Goal: Task Accomplishment & Management: Manage account settings

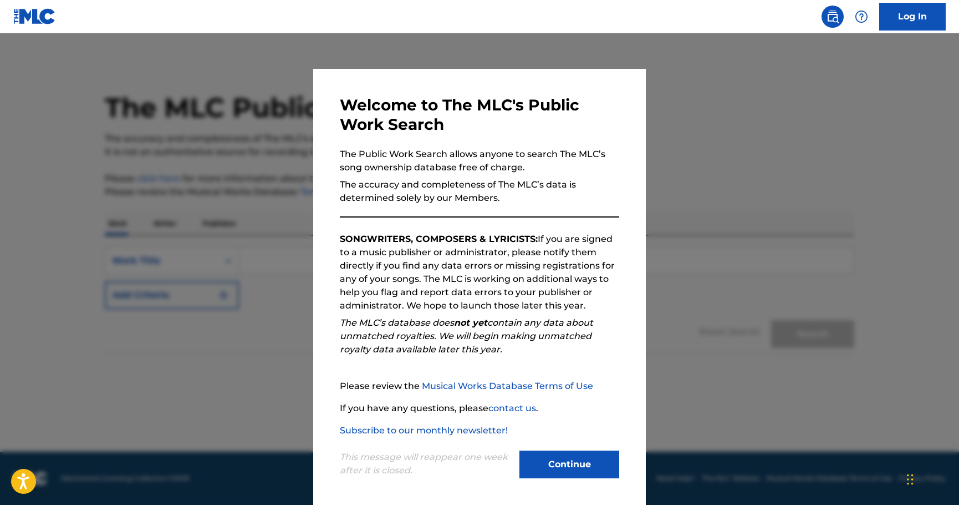
click at [546, 465] on button "Continue" at bounding box center [570, 464] width 100 height 28
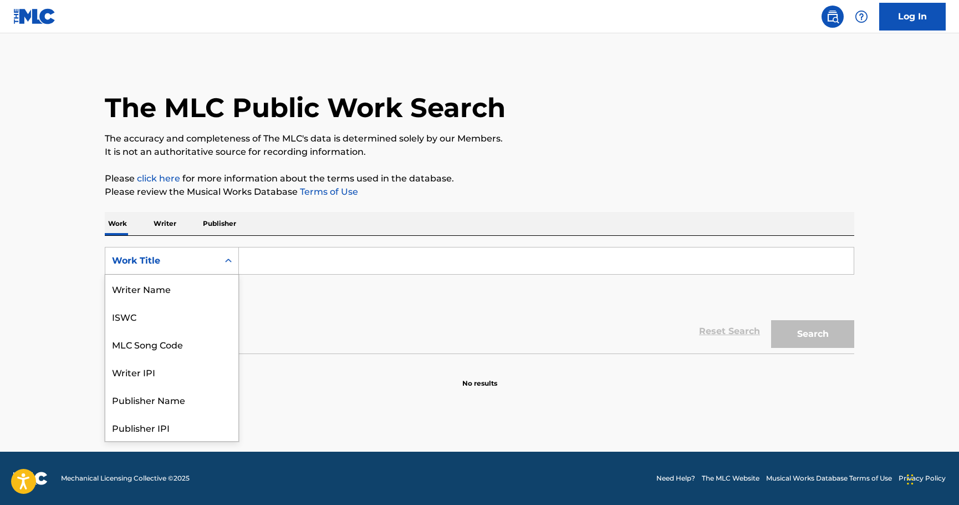
click at [214, 256] on div "Work Title" at bounding box center [161, 260] width 113 height 21
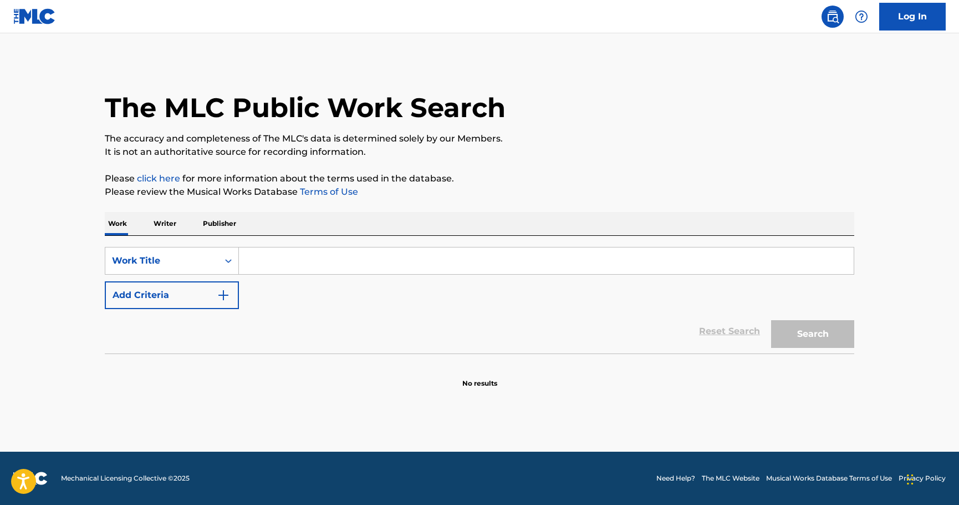
click at [295, 256] on input "Search Form" at bounding box center [546, 260] width 615 height 27
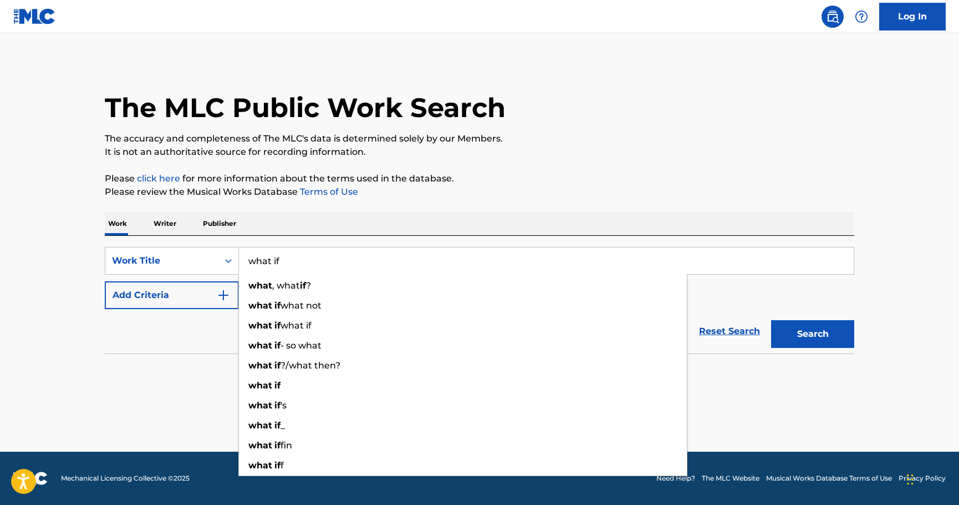
type input "what if"
click at [704, 124] on div "The MLC Public Work Search" at bounding box center [480, 101] width 750 height 81
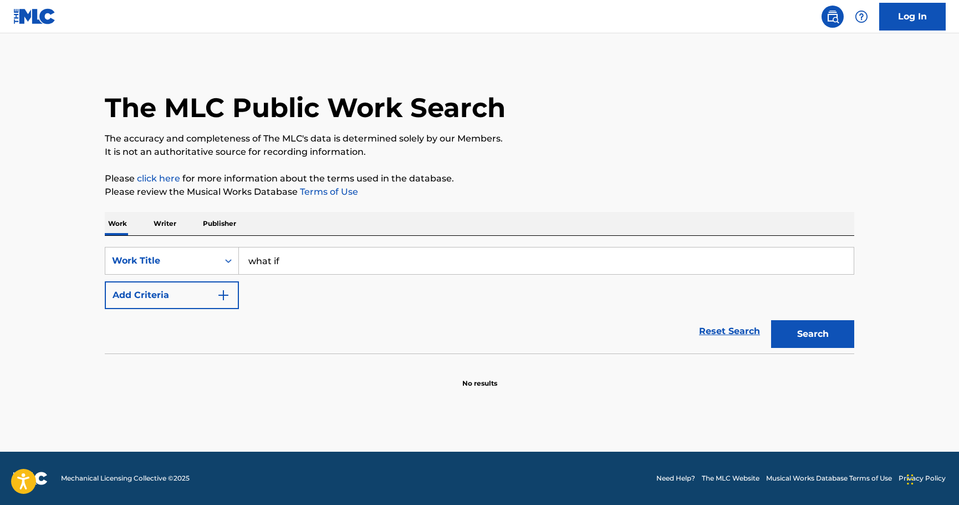
click at [135, 293] on button "Add Criteria" at bounding box center [172, 295] width 134 height 28
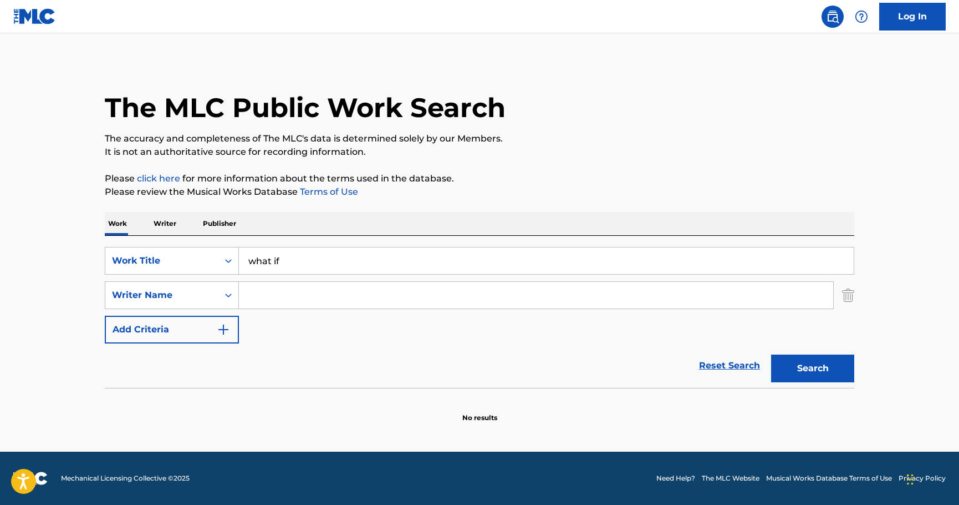
click at [293, 297] on input "Search Form" at bounding box center [536, 295] width 595 height 27
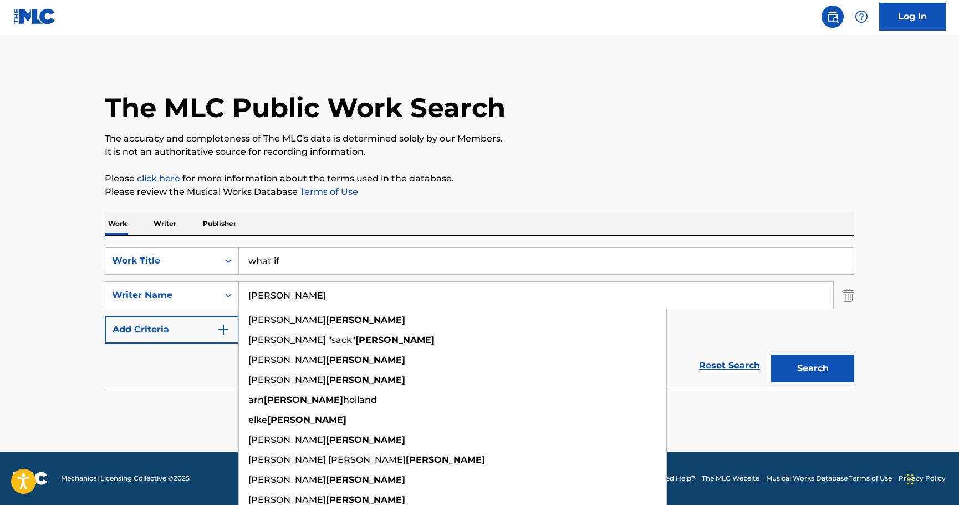
type input "ziegler"
click at [560, 198] on p "Please review the Musical Works Database Terms of Use" at bounding box center [480, 191] width 750 height 13
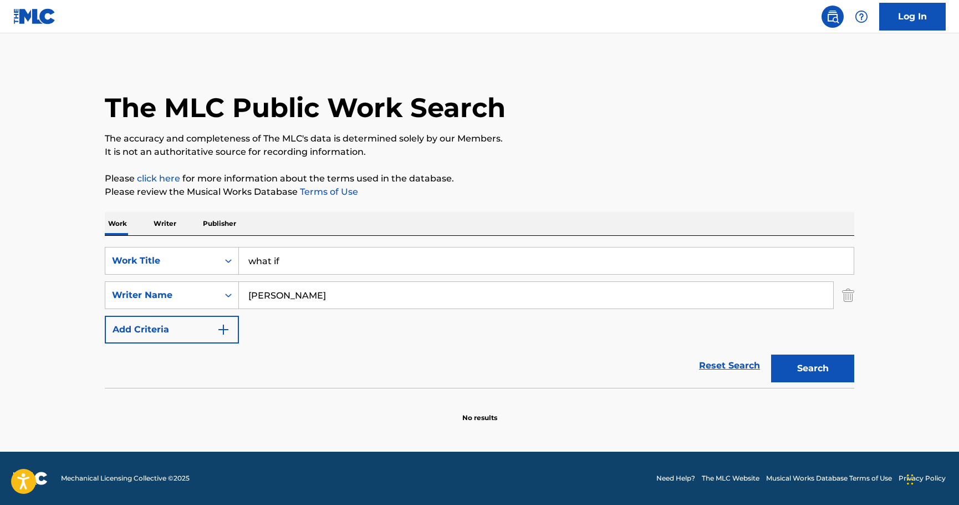
click at [815, 363] on button "Search" at bounding box center [812, 368] width 83 height 28
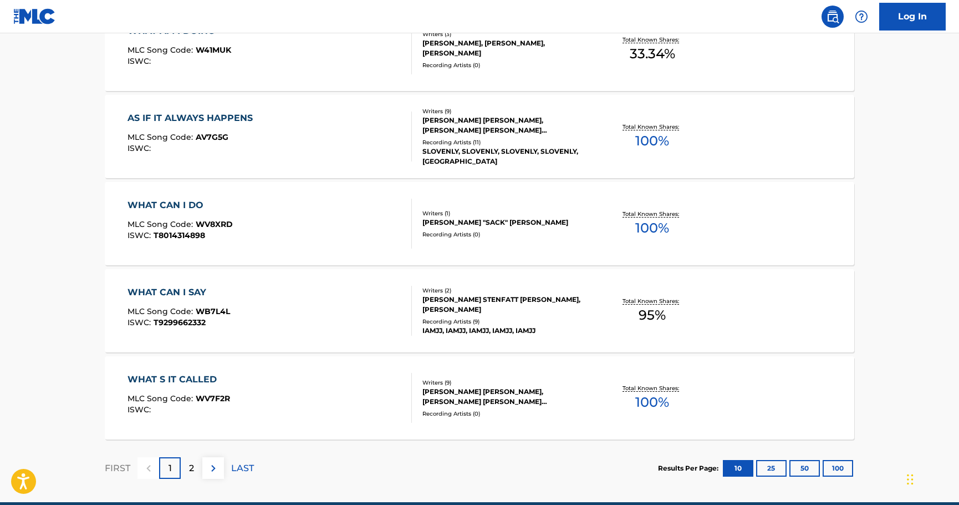
scroll to position [887, 0]
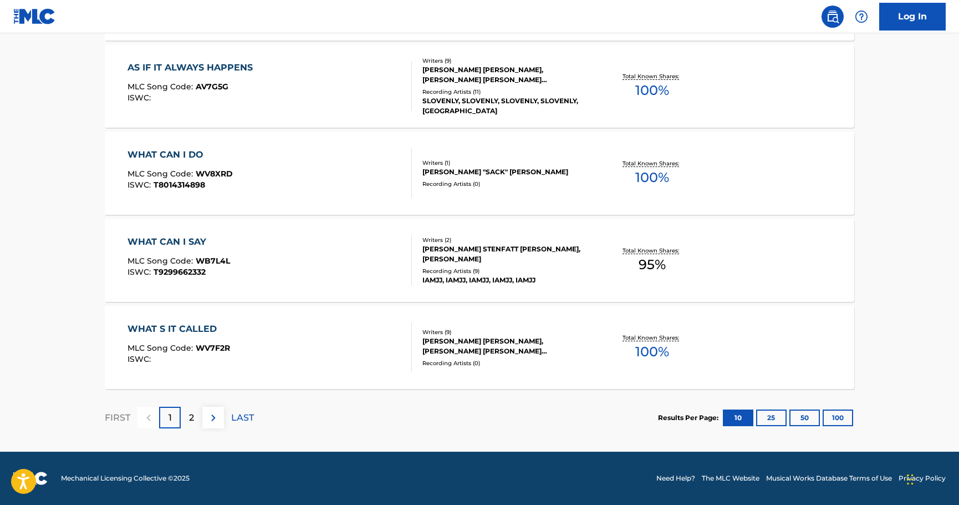
click at [191, 419] on p "2" at bounding box center [191, 417] width 5 height 13
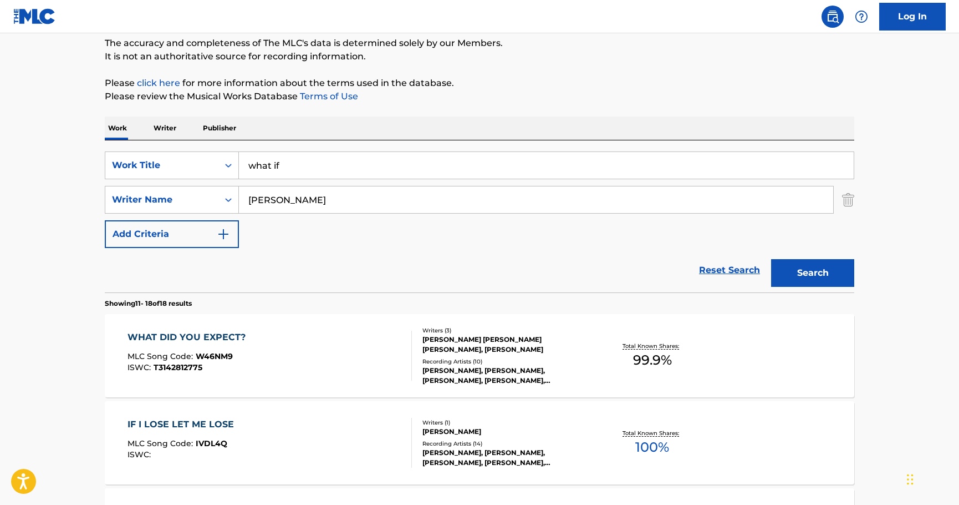
scroll to position [0, 0]
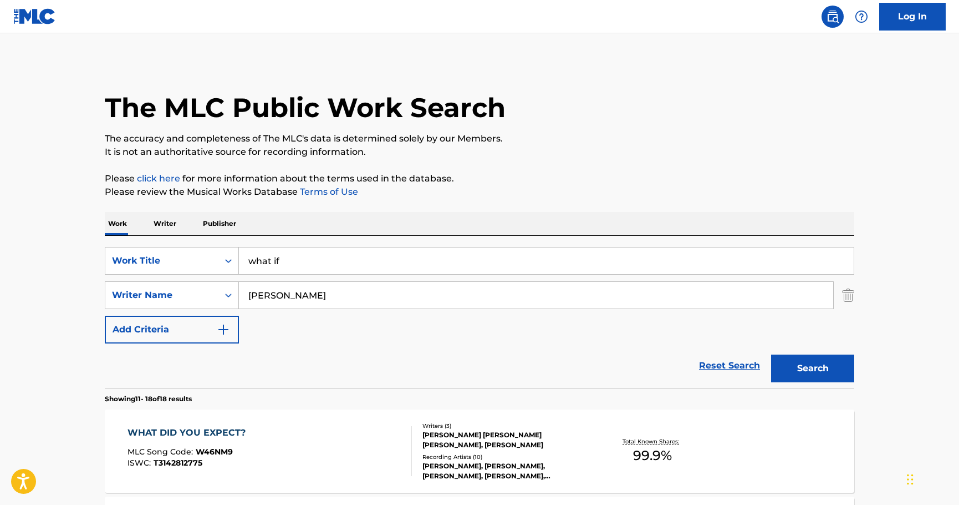
click at [845, 295] on img "Search Form" at bounding box center [848, 295] width 12 height 28
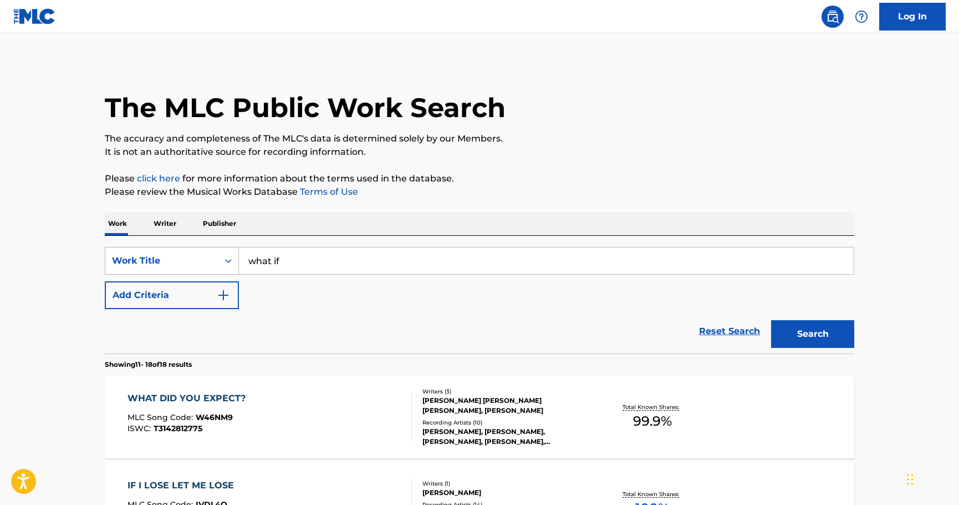
click at [122, 263] on div "Work Title" at bounding box center [162, 260] width 100 height 13
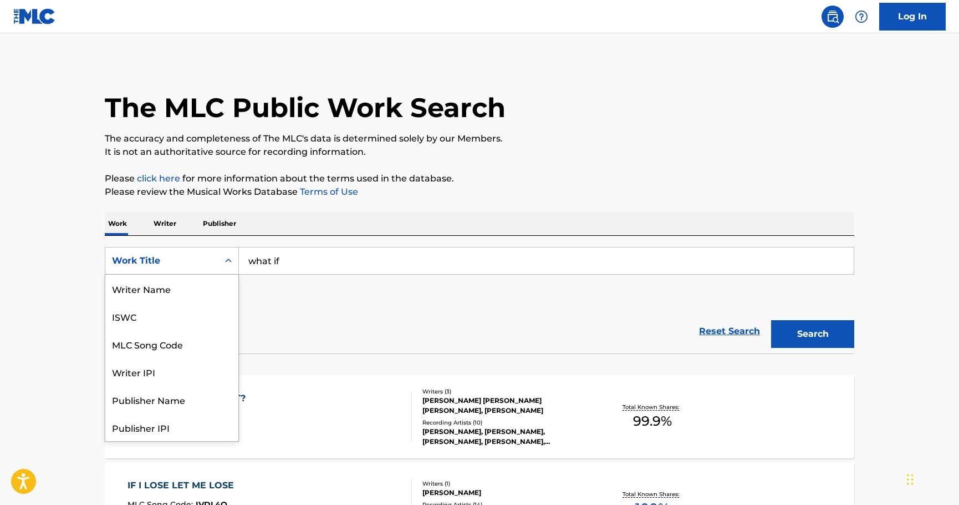
scroll to position [55, 0]
click at [120, 291] on div "MLC Song Code" at bounding box center [171, 289] width 133 height 28
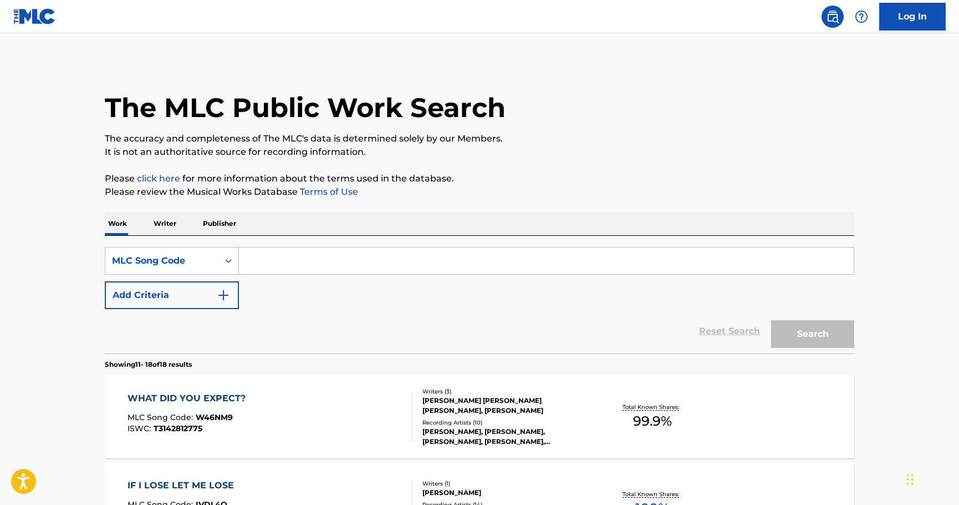
click at [242, 266] on input "Search Form" at bounding box center [546, 260] width 615 height 27
click at [279, 258] on input "Search Form" at bounding box center [546, 260] width 615 height 27
paste input "BE2E27"
click at [771, 320] on button "Search" at bounding box center [812, 334] width 83 height 28
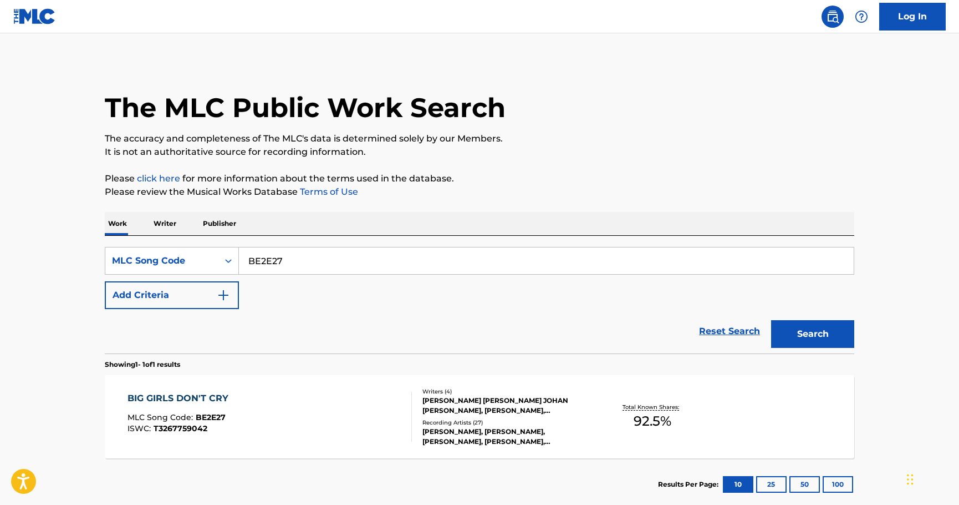
click at [309, 270] on input "BE2E27" at bounding box center [546, 260] width 615 height 27
paste input "6SI3"
type input "BE6SI3"
click at [771, 320] on button "Search" at bounding box center [812, 334] width 83 height 28
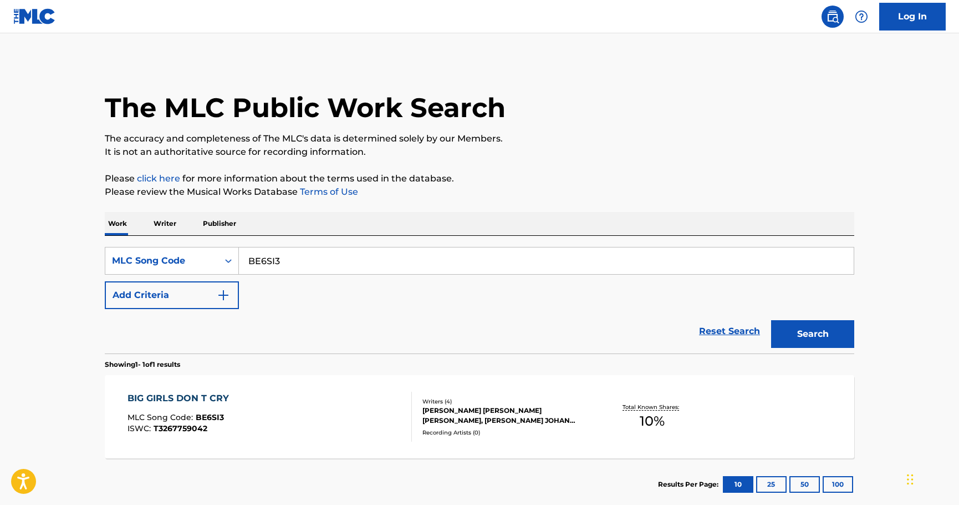
click at [360, 402] on div "BIG GIRLS DON T CRY MLC Song Code : BE6SI3 ISWC : T3267759042" at bounding box center [270, 417] width 285 height 50
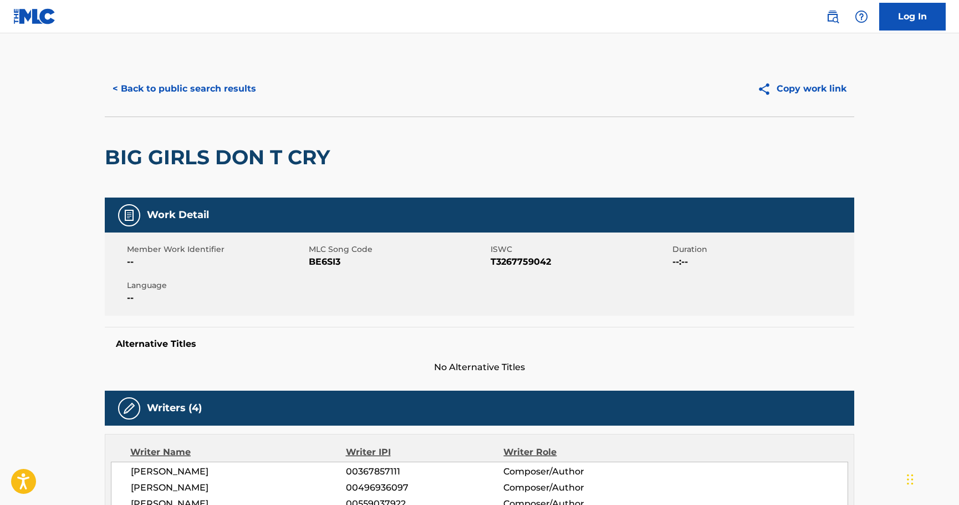
click at [230, 88] on button "< Back to public search results" at bounding box center [184, 89] width 159 height 28
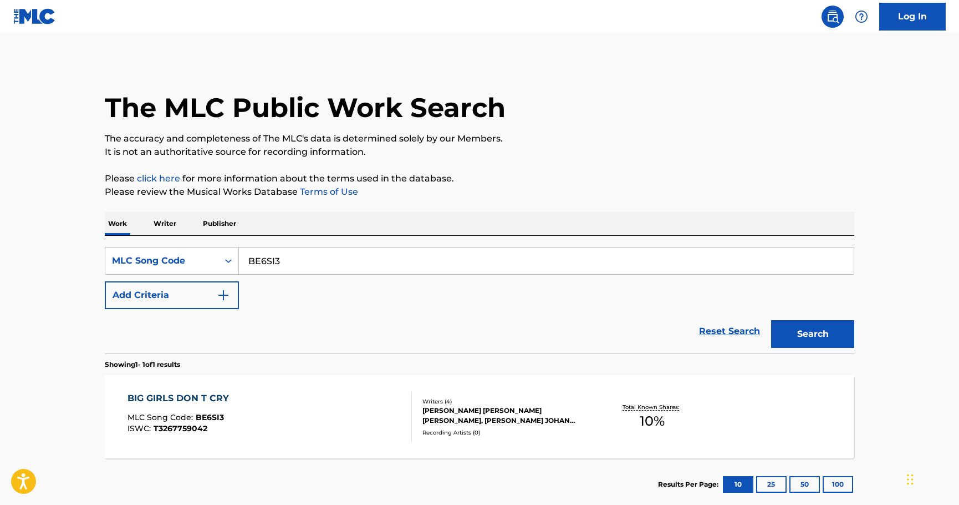
click at [346, 252] on input "BE6SI3" at bounding box center [546, 260] width 615 height 27
paste input "2E27"
click at [771, 320] on button "Search" at bounding box center [812, 334] width 83 height 28
click at [589, 183] on p "Please click here for more information about the terms used in the database." at bounding box center [480, 178] width 750 height 13
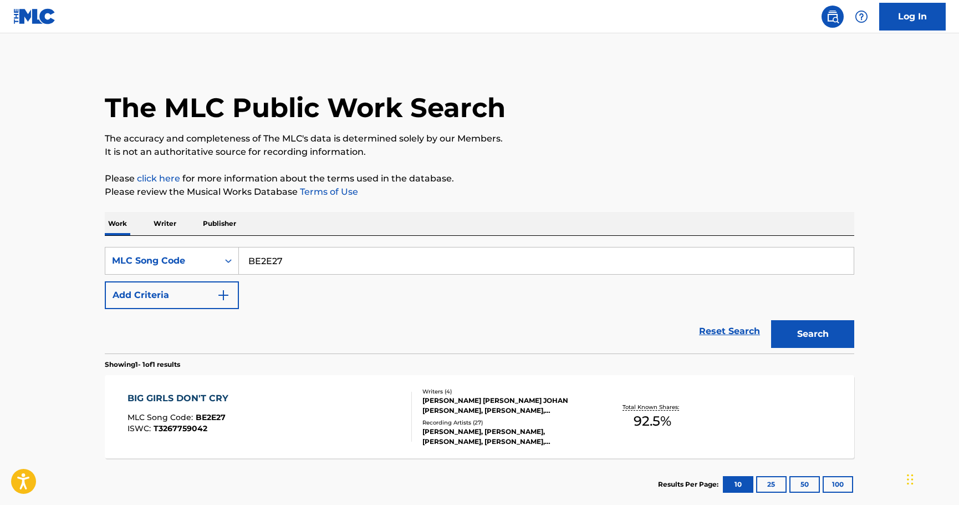
click at [448, 148] on p "It is not an authoritative source for recording information." at bounding box center [480, 151] width 750 height 13
click at [418, 263] on input "BE2E27" at bounding box center [546, 260] width 615 height 27
paste input "T49GU6"
type input "T49GU6"
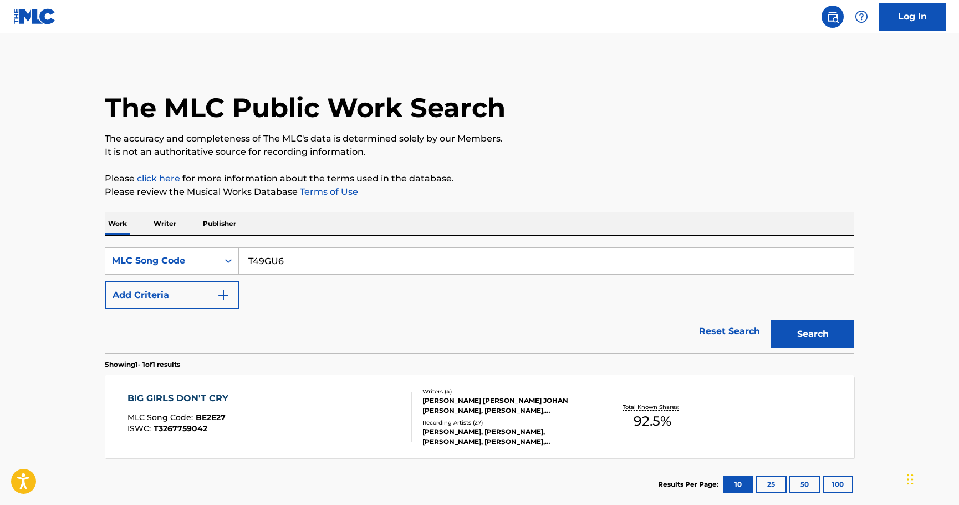
click at [820, 342] on button "Search" at bounding box center [812, 334] width 83 height 28
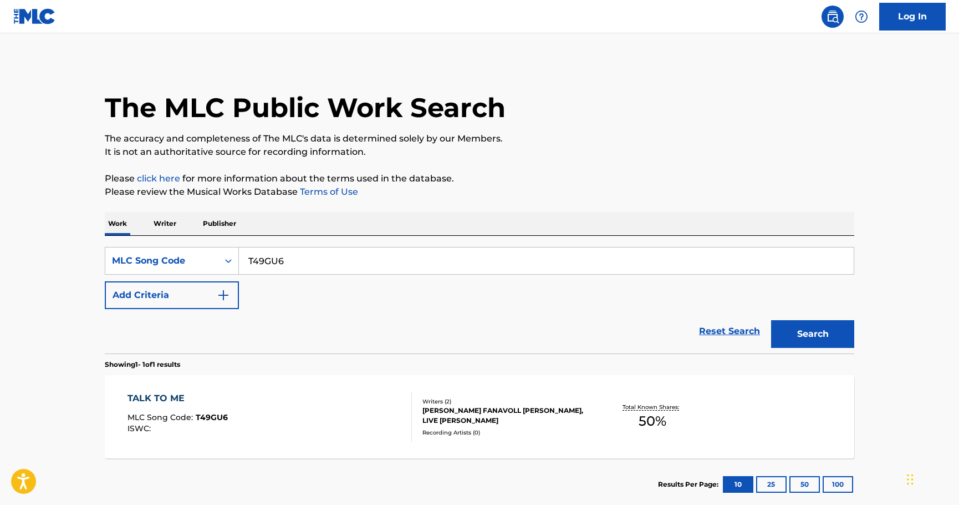
click at [328, 383] on div "TALK TO ME MLC Song Code : T49GU6 ISWC : Writers ( 2 ) KRISTIAN FANAVOLL TVEDT,…" at bounding box center [480, 416] width 750 height 83
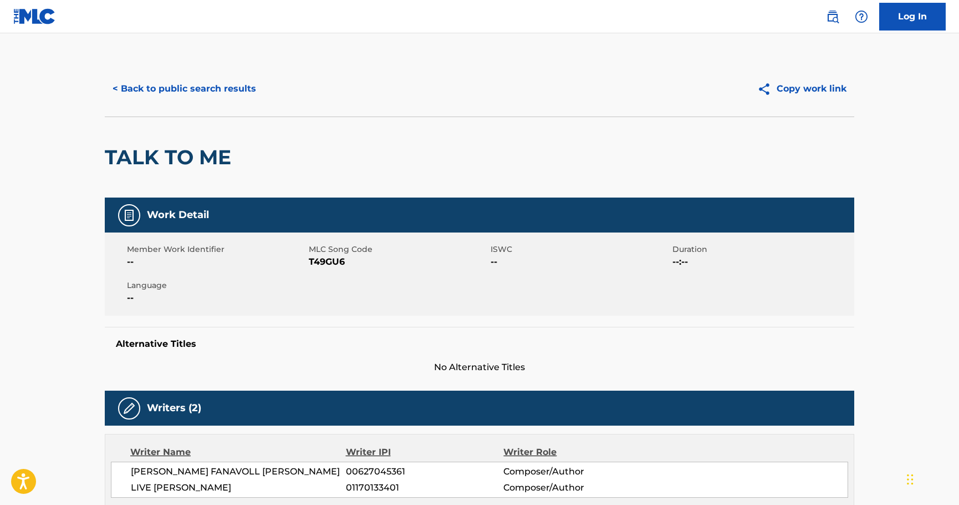
click at [213, 94] on button "< Back to public search results" at bounding box center [184, 89] width 159 height 28
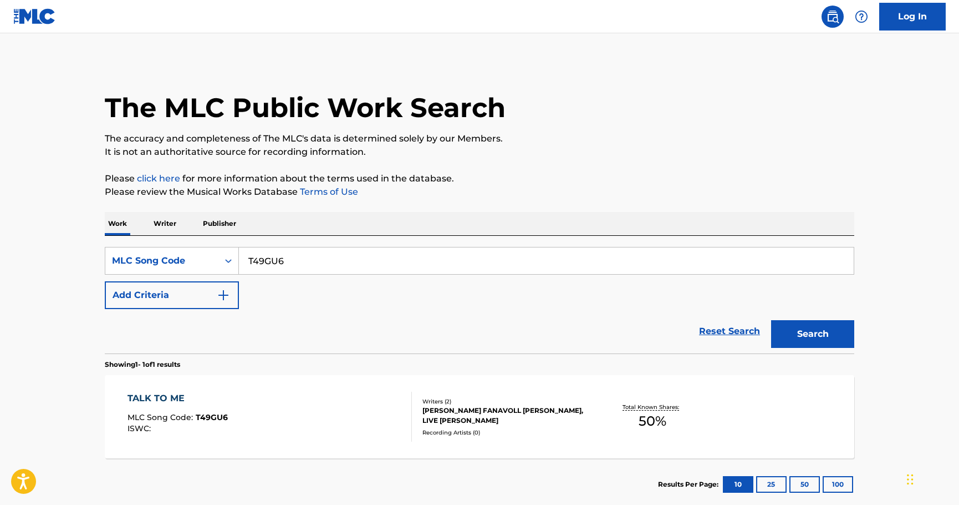
click at [349, 255] on input "T49GU6" at bounding box center [546, 260] width 615 height 27
paste input "V39H5"
type input "TV39H5"
click at [813, 339] on button "Search" at bounding box center [812, 334] width 83 height 28
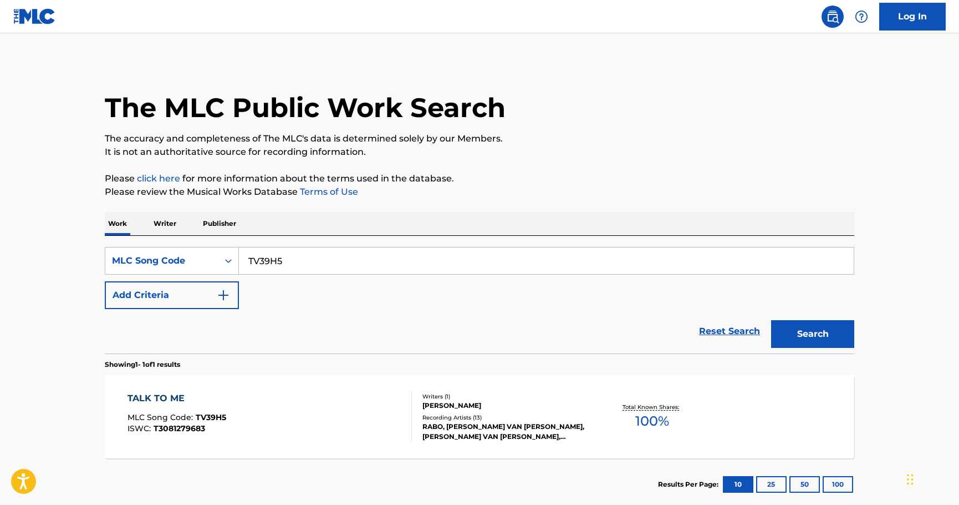
click at [161, 417] on span "MLC Song Code :" at bounding box center [162, 417] width 68 height 10
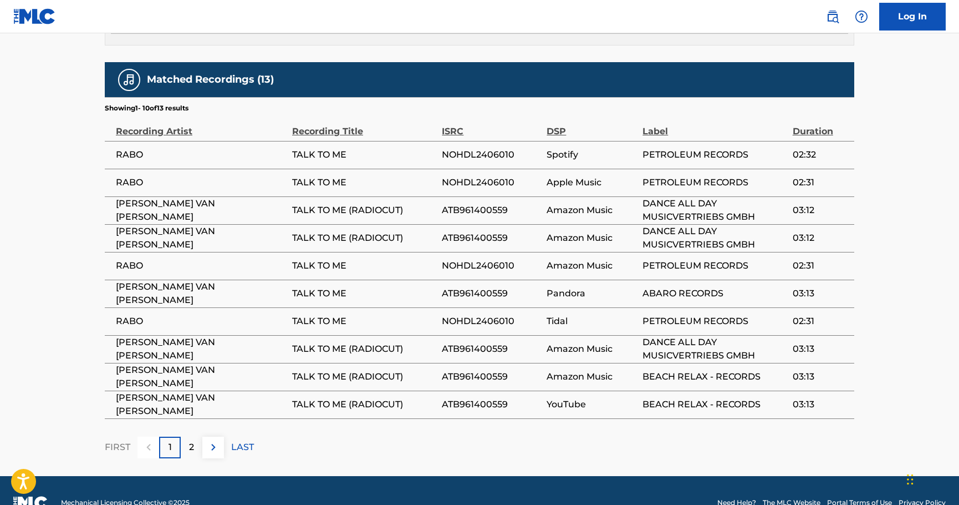
scroll to position [655, 0]
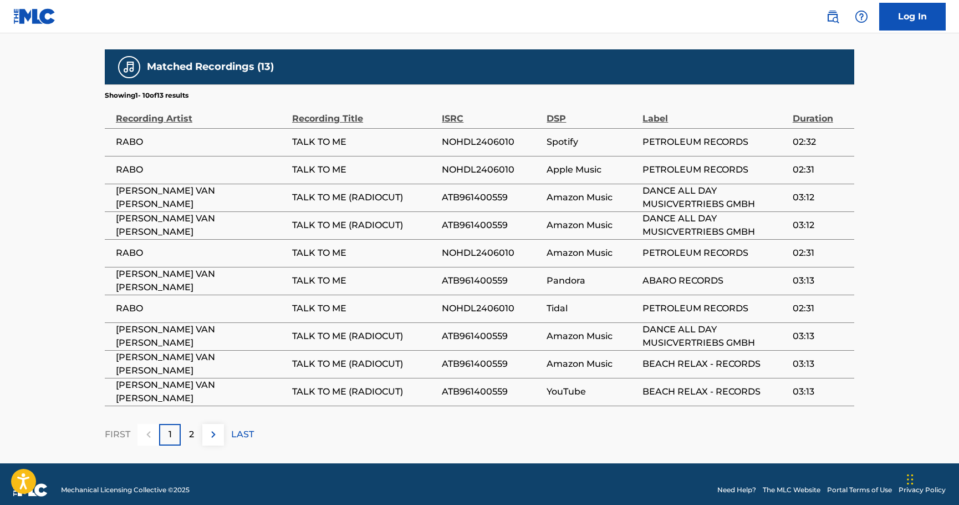
click at [187, 424] on div "2" at bounding box center [192, 435] width 22 height 22
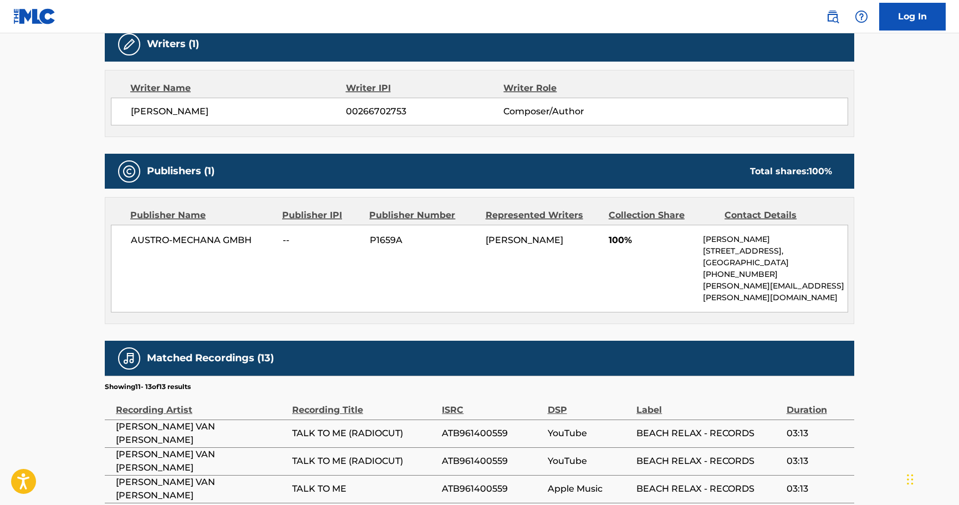
scroll to position [461, 0]
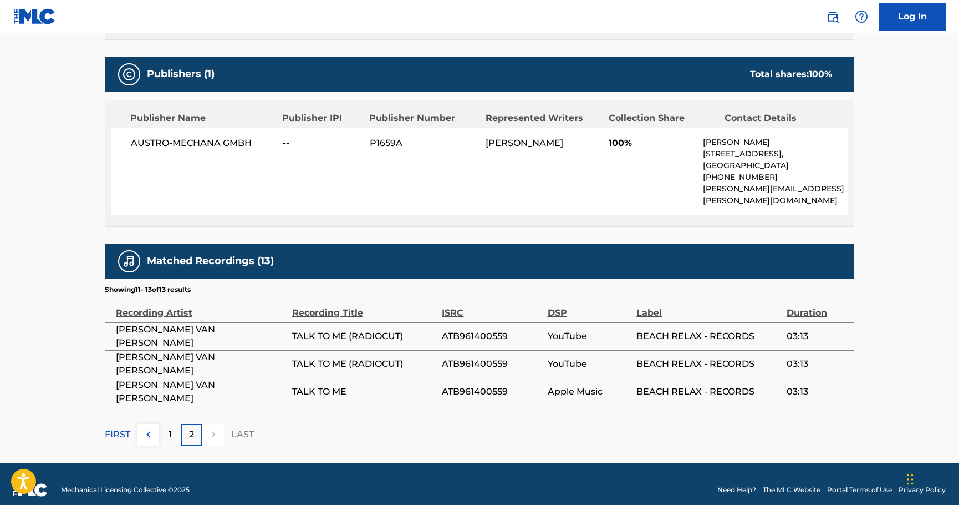
click at [169, 428] on p "1" at bounding box center [170, 434] width 3 height 13
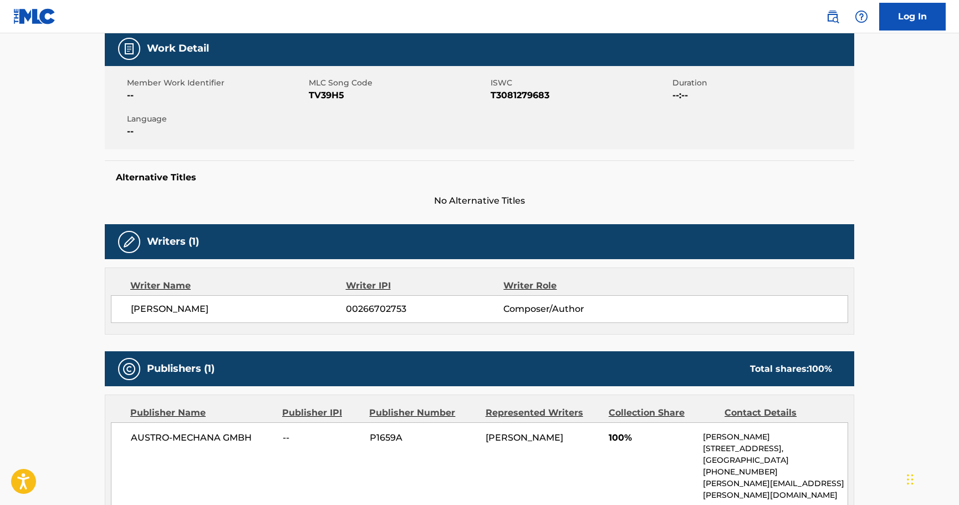
scroll to position [0, 0]
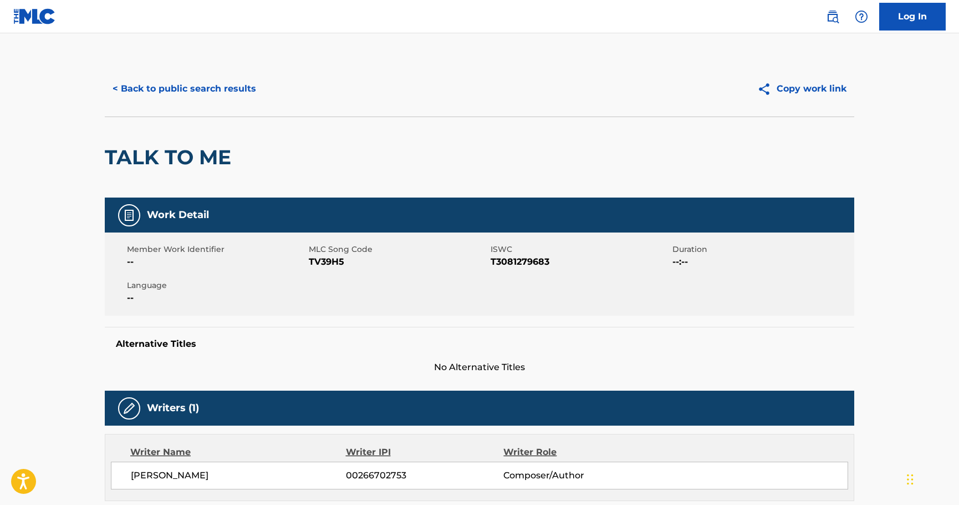
click at [222, 93] on button "< Back to public search results" at bounding box center [184, 89] width 159 height 28
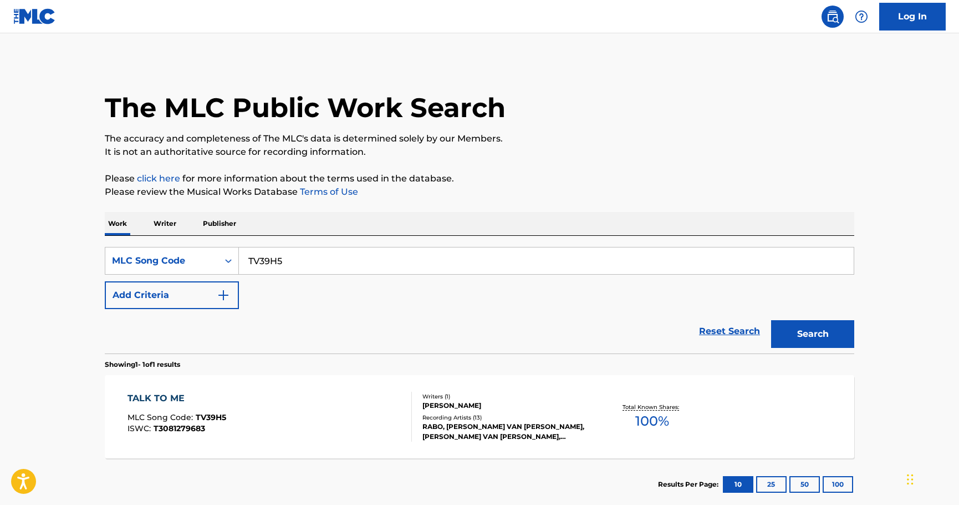
click at [292, 261] on input "TV39H5" at bounding box center [546, 260] width 615 height 27
paste input "49GU6"
type input "T49GU6"
click at [825, 344] on button "Search" at bounding box center [812, 334] width 83 height 28
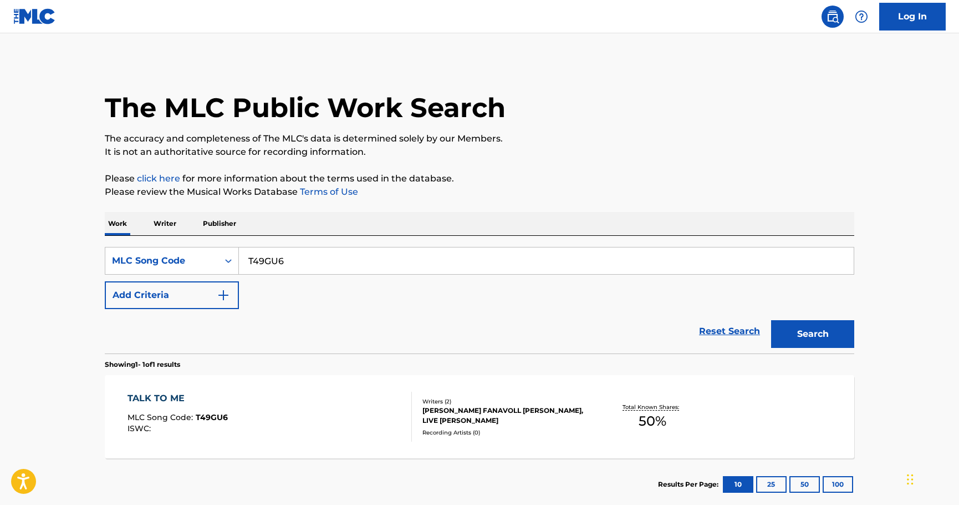
click at [290, 374] on section "TALK TO ME MLC Song Code : T49GU6 ISWC : Writers ( 2 ) KRISTIAN FANAVOLL TVEDT,…" at bounding box center [480, 413] width 750 height 89
click at [313, 410] on div "TALK TO ME MLC Song Code : T49GU6 ISWC :" at bounding box center [270, 417] width 285 height 50
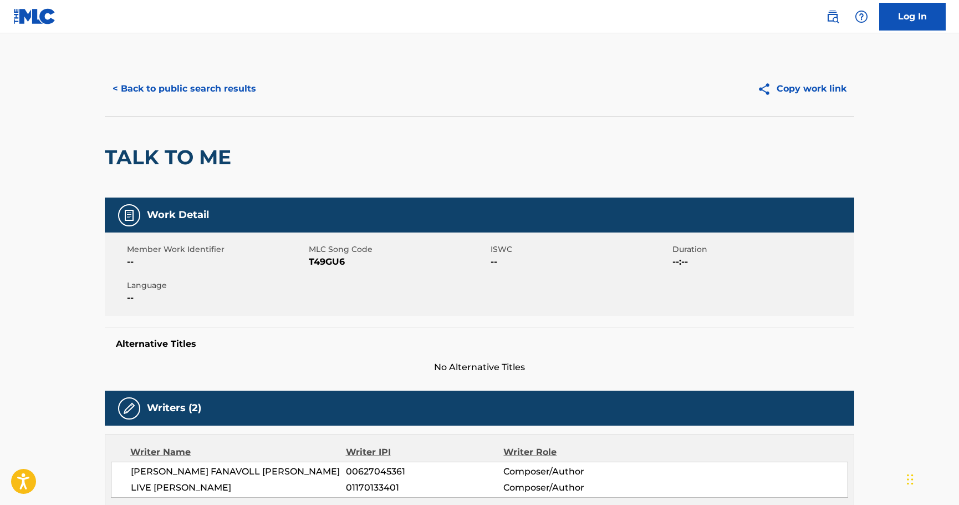
click at [325, 265] on span "T49GU6" at bounding box center [398, 261] width 179 height 13
copy span "T49GU6"
drag, startPoint x: 108, startPoint y: 156, endPoint x: 253, endPoint y: 154, distance: 145.3
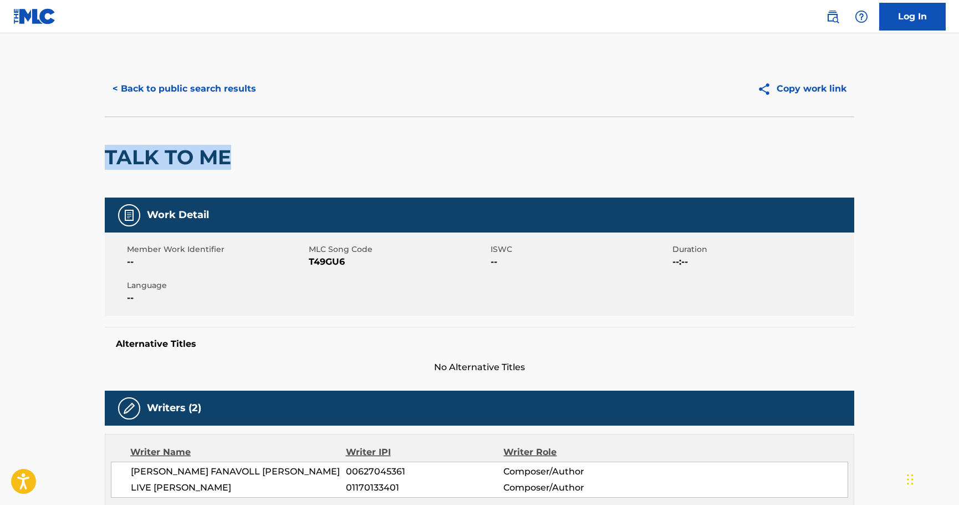
click at [253, 154] on div "TALK TO ME" at bounding box center [480, 156] width 750 height 81
copy h2 "TALK TO ME"
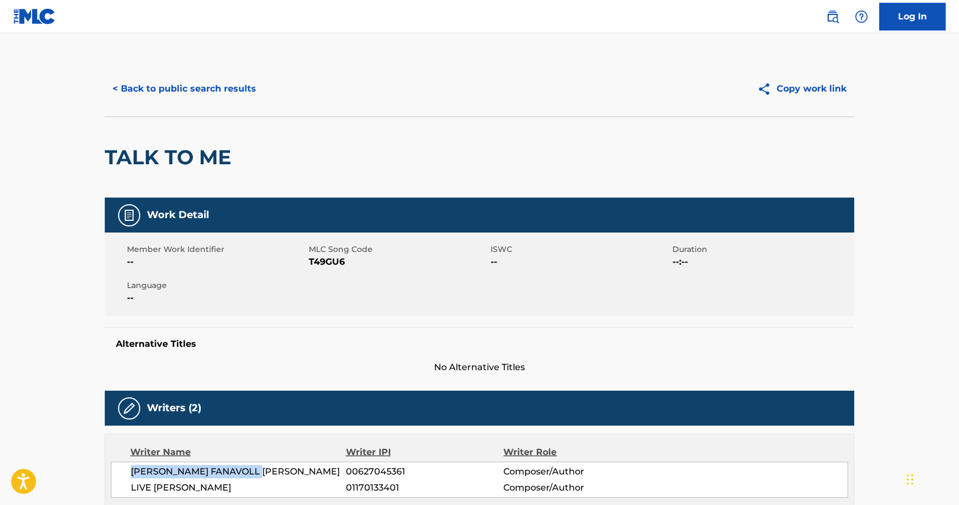
drag, startPoint x: 263, startPoint y: 470, endPoint x: 123, endPoint y: 473, distance: 140.3
click at [123, 473] on div "KRISTIAN FANAVOLL TVEDT 00627045361 Composer/Author LIVE RABO LUND-ROLAND 01170…" at bounding box center [480, 479] width 738 height 36
copy span "KRISTIAN FANAVOLL TVEDT"
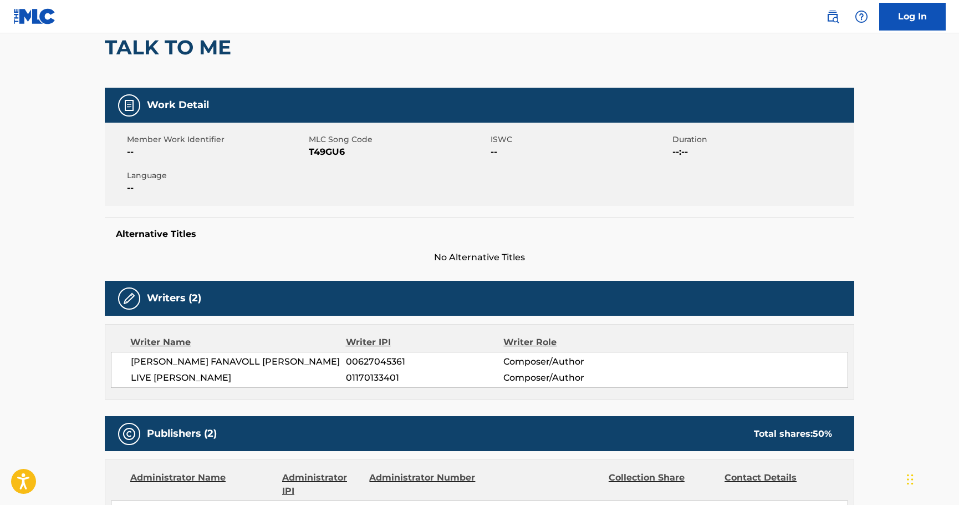
scroll to position [166, 0]
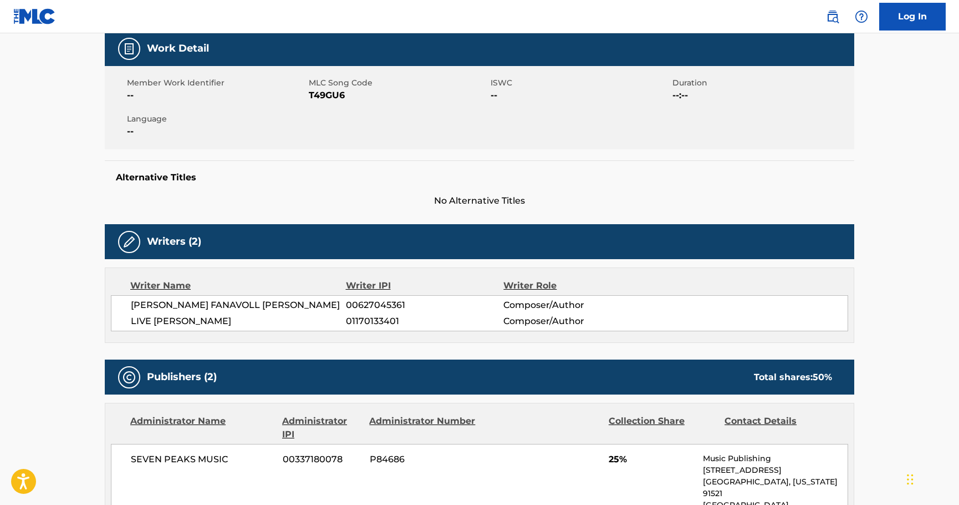
drag, startPoint x: 131, startPoint y: 319, endPoint x: 263, endPoint y: 327, distance: 131.6
click at [263, 327] on span "LIVE RABO LUND-ROLAND" at bounding box center [238, 320] width 215 height 13
copy span "LIVE RABO LUND-ROLAND"
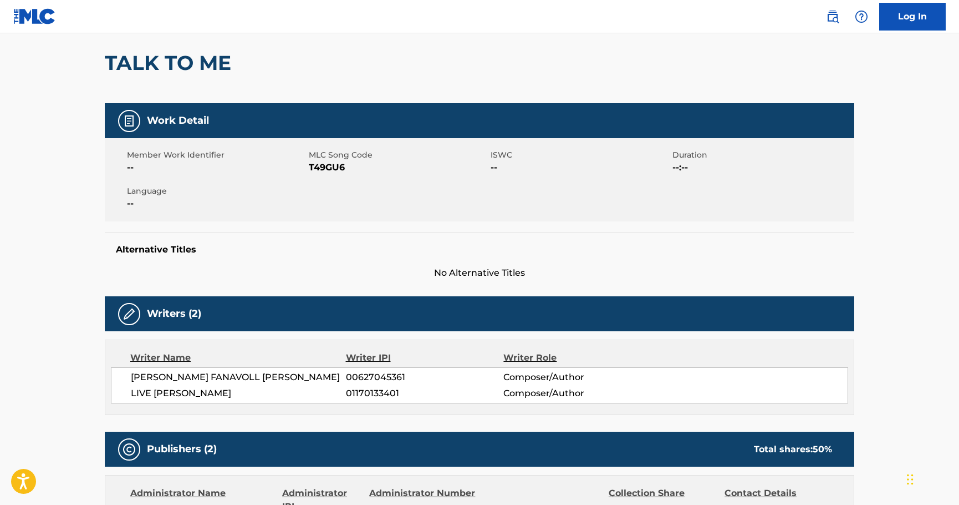
scroll to position [0, 0]
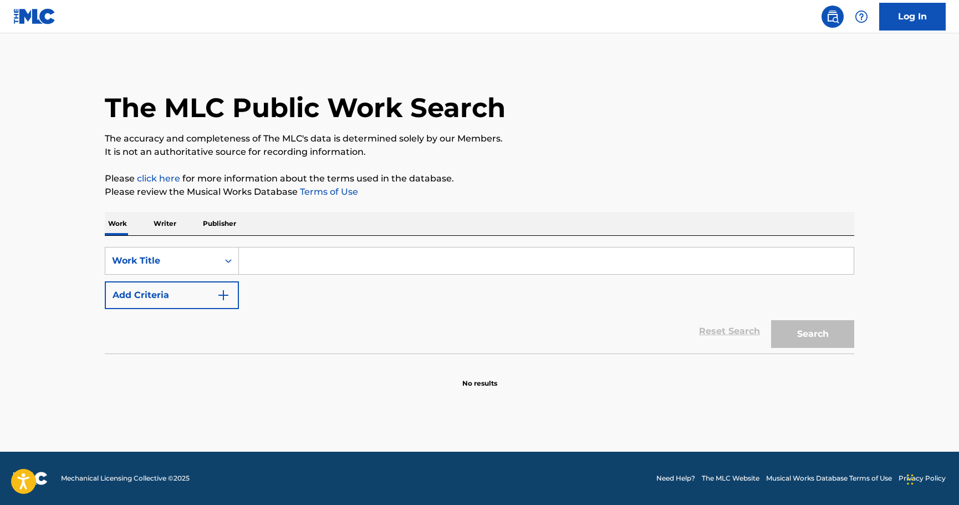
click at [162, 243] on div "SearchWithCriteria2cc2df28-f34e-4072-b187-d9e5f8ea2e97 Work Title Add Criteria …" at bounding box center [480, 295] width 750 height 118
click at [158, 262] on div "Work Title" at bounding box center [162, 260] width 100 height 13
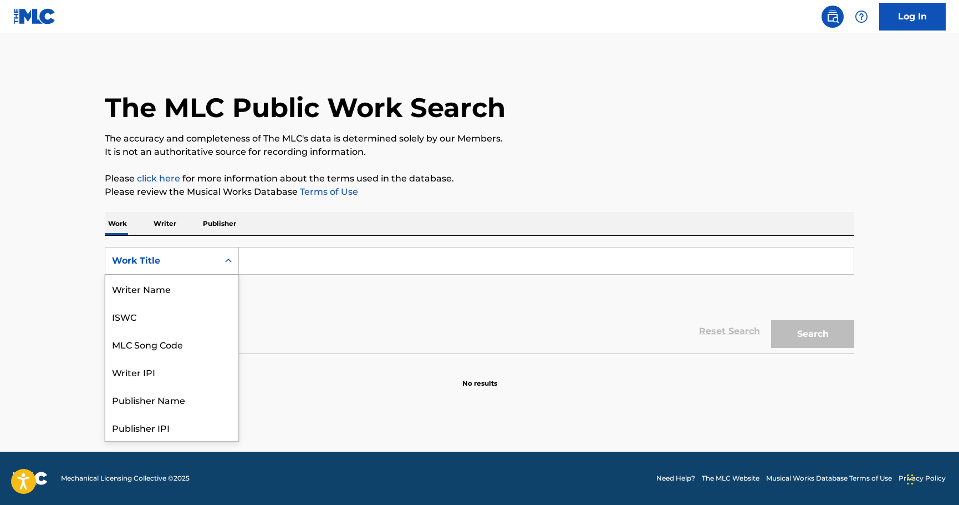
scroll to position [55, 0]
click at [174, 295] on div "MLC Song Code" at bounding box center [171, 289] width 133 height 28
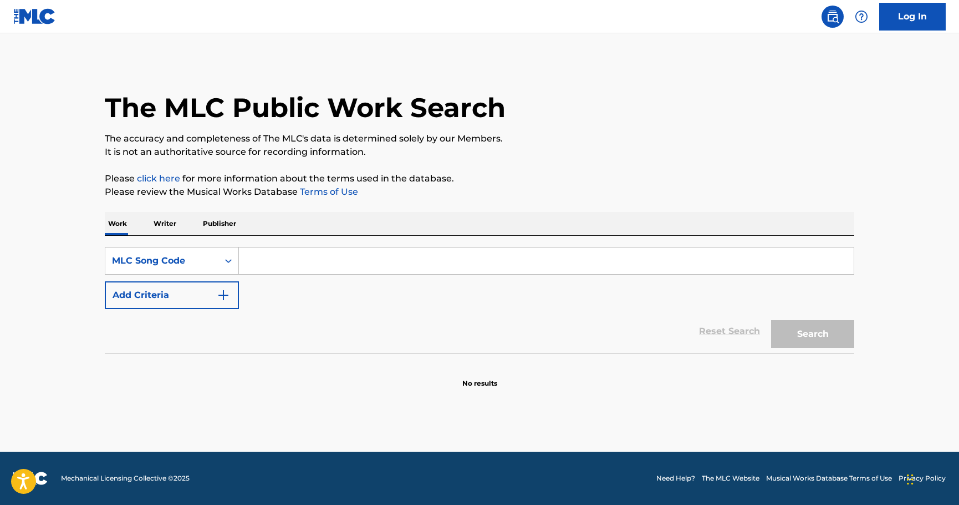
click at [297, 274] on div "Search Form" at bounding box center [547, 261] width 616 height 28
click at [286, 268] on input "Search Form" at bounding box center [546, 260] width 615 height 27
paste input "TV39H5"
type input "TV39H5"
click at [831, 331] on button "Search" at bounding box center [812, 334] width 83 height 28
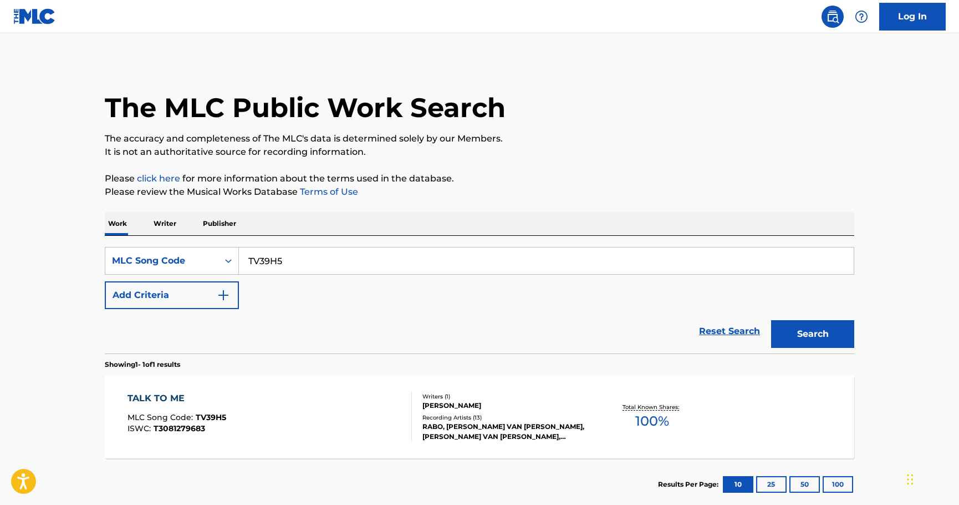
click at [312, 412] on div "TALK TO ME MLC Song Code : TV39H5 ISWC : T3081279683" at bounding box center [270, 417] width 285 height 50
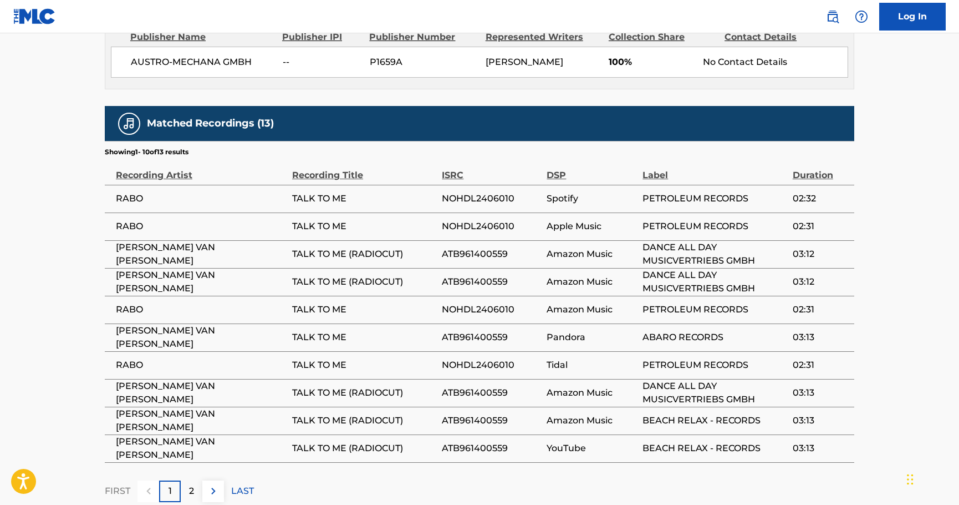
scroll to position [610, 0]
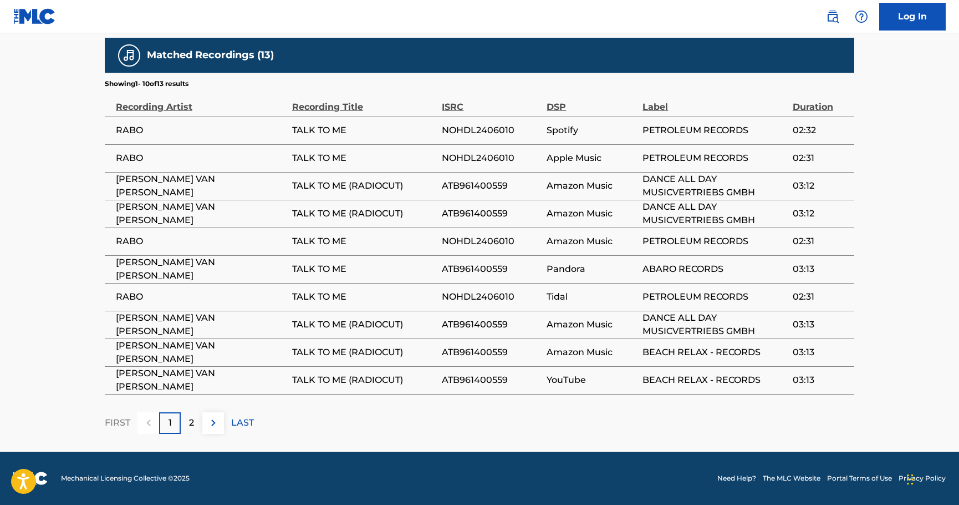
click at [192, 423] on p "2" at bounding box center [191, 422] width 5 height 13
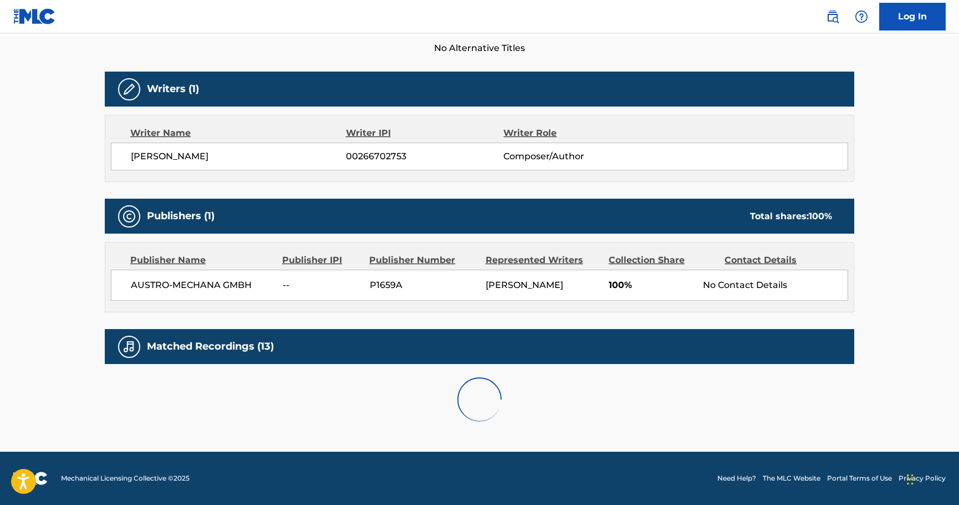
scroll to position [416, 0]
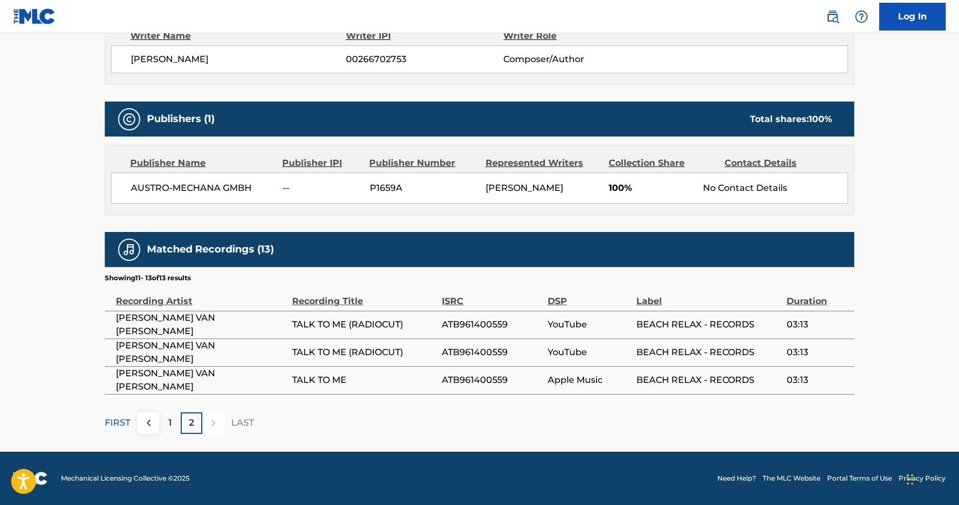
click at [169, 423] on p "1" at bounding box center [170, 422] width 3 height 13
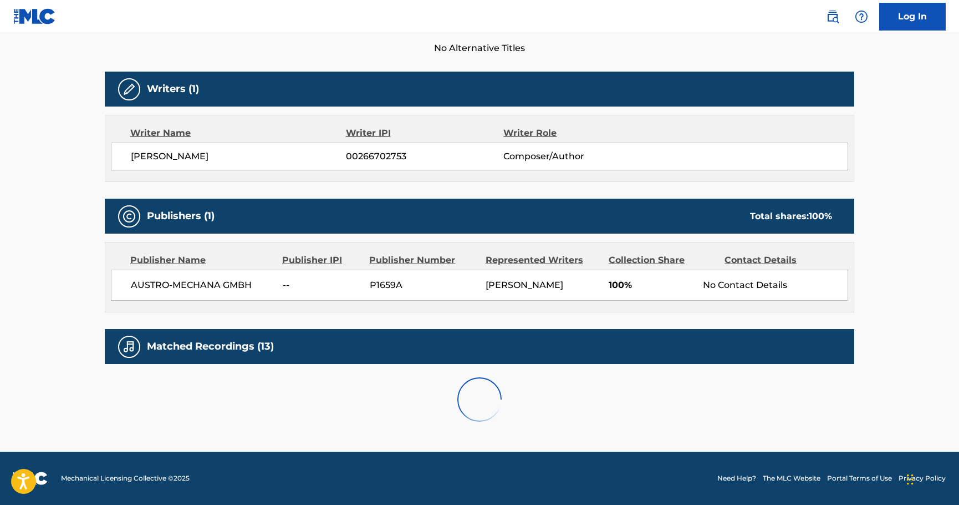
scroll to position [610, 0]
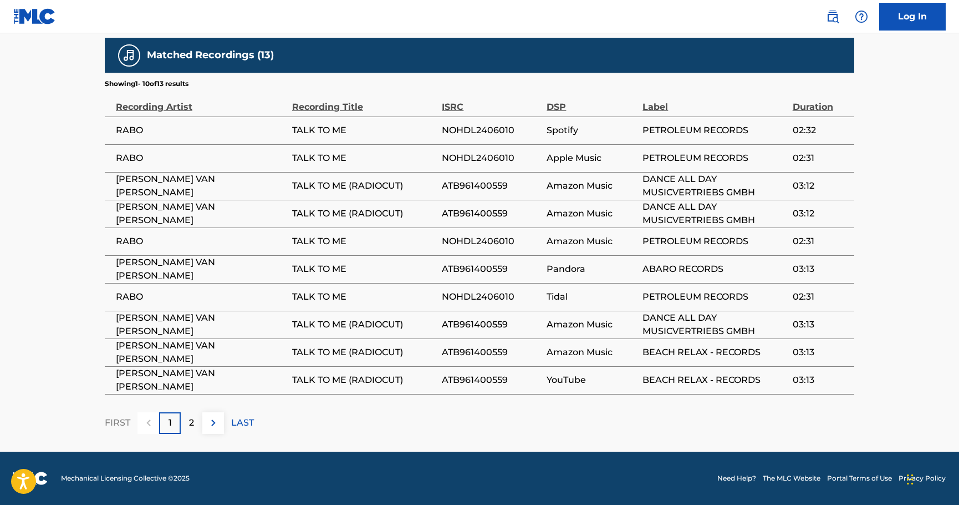
click at [472, 132] on span "NOHDL2406010" at bounding box center [491, 130] width 99 height 13
copy span "NOHDL2406010"
click at [317, 293] on span "TALK TO ME" at bounding box center [364, 296] width 144 height 13
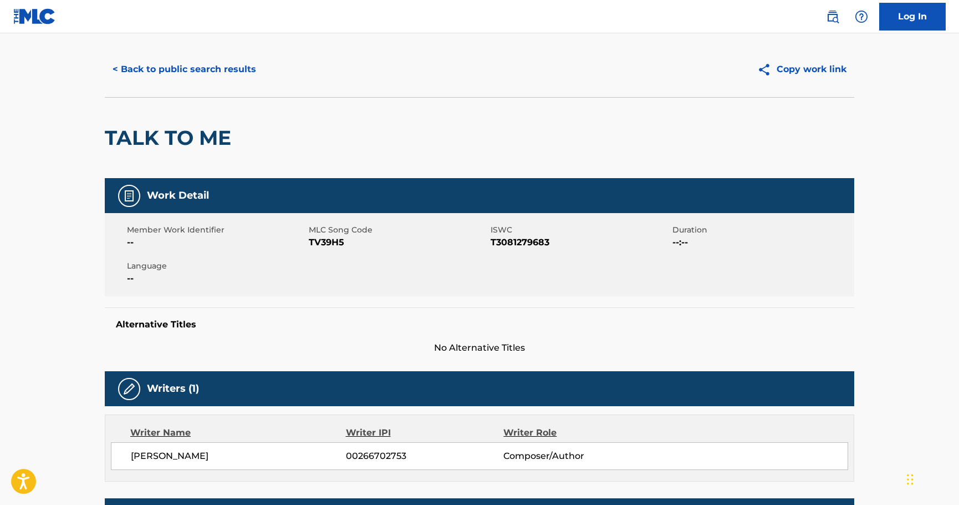
scroll to position [0, 0]
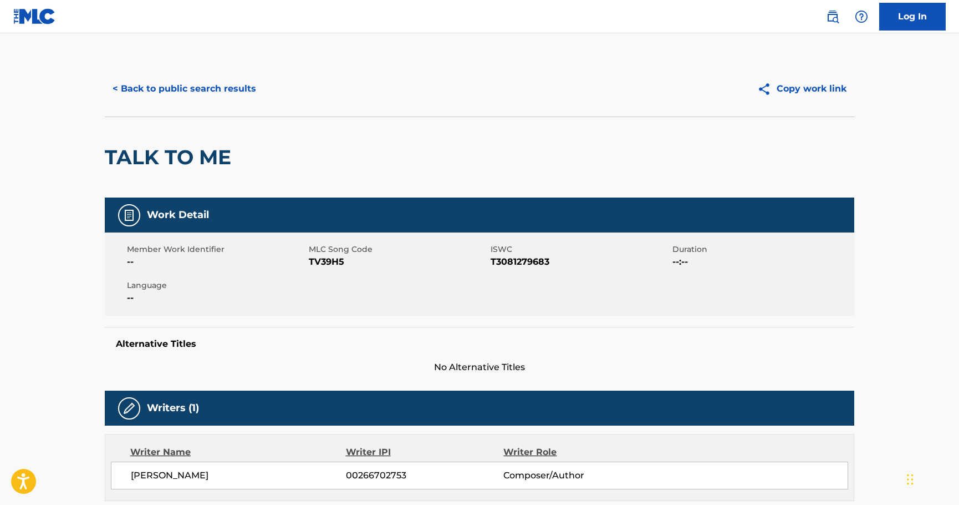
click at [205, 88] on button "< Back to public search results" at bounding box center [184, 89] width 159 height 28
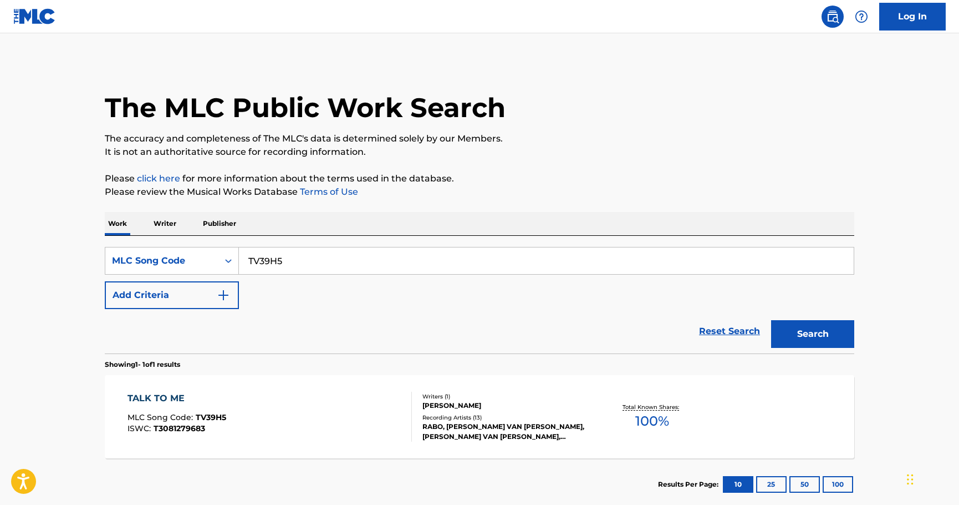
click at [290, 257] on input "TV39H5" at bounding box center [546, 260] width 615 height 27
paste input "YP714J"
click at [771, 320] on button "Search" at bounding box center [812, 334] width 83 height 28
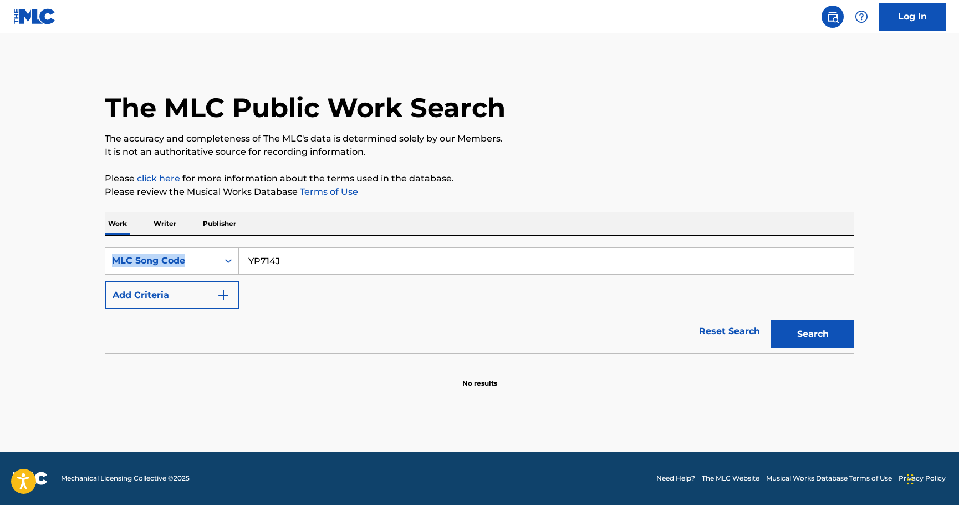
drag, startPoint x: 322, startPoint y: 230, endPoint x: 322, endPoint y: 240, distance: 10.5
click at [322, 240] on div "Work Writer Publisher SearchWithCriteriacc06c9e7-5a7d-4667-a8cf-2c7fc46267b6 ML…" at bounding box center [480, 300] width 750 height 176
click at [321, 261] on input "YP714J" at bounding box center [546, 260] width 615 height 27
click at [320, 262] on input "YP714J" at bounding box center [546, 260] width 615 height 27
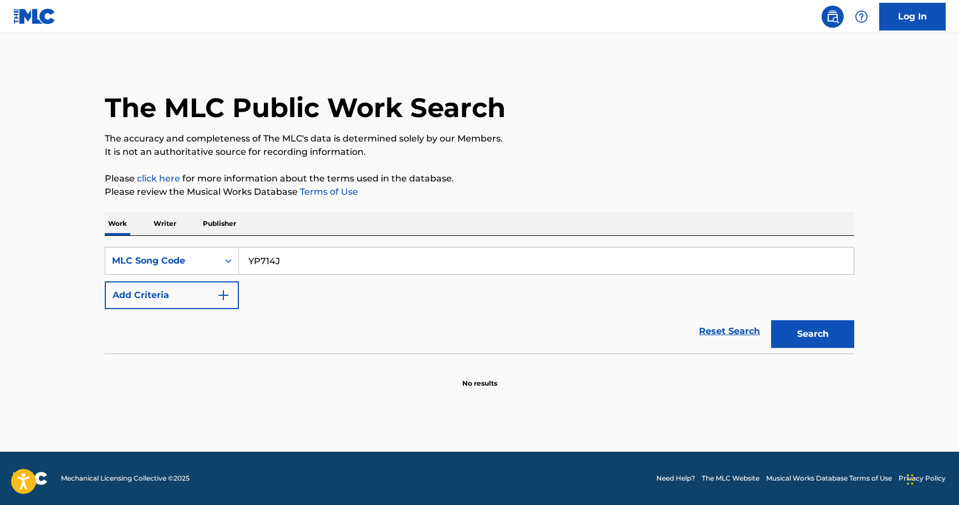
click at [771, 320] on button "Search" at bounding box center [812, 334] width 83 height 28
click at [439, 255] on input "YP714J" at bounding box center [546, 260] width 615 height 27
paste input "PN7IW6"
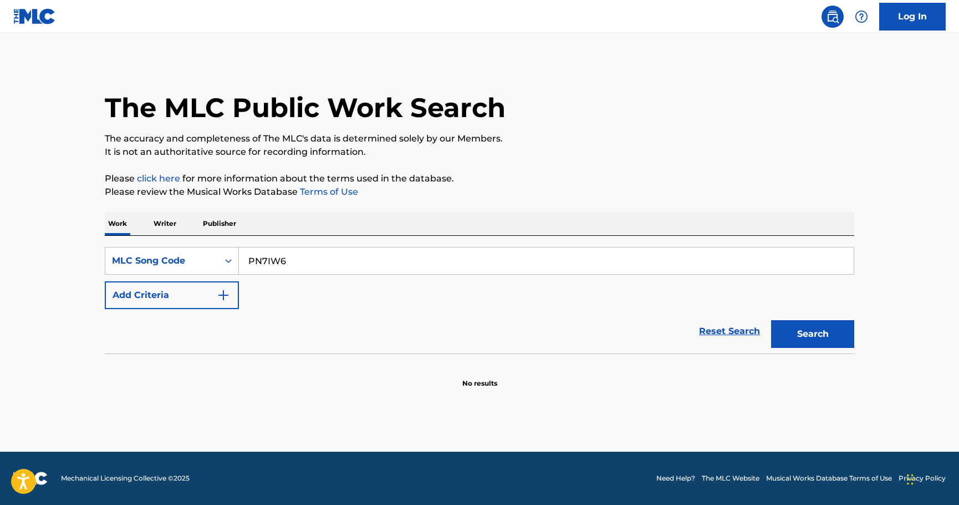
type input "PN7IW6"
click at [771, 320] on button "Search" at bounding box center [812, 334] width 83 height 28
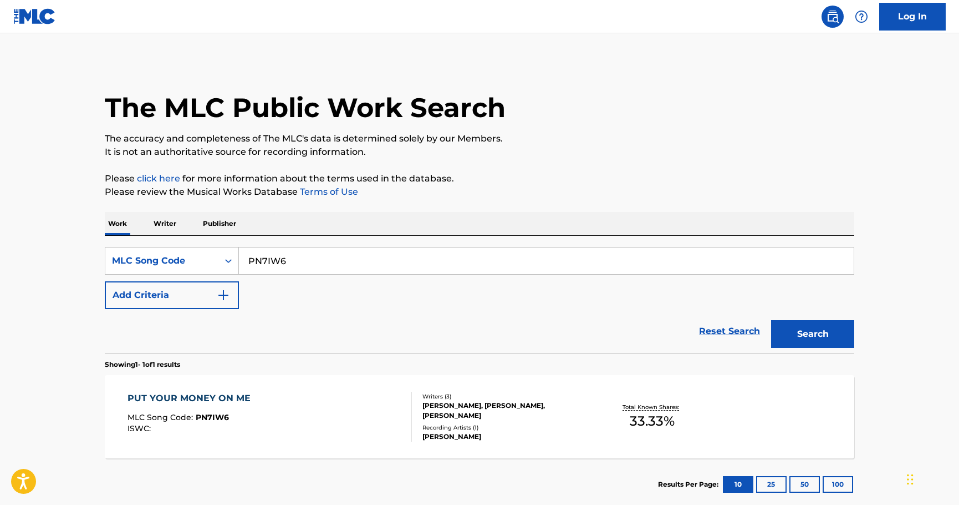
scroll to position [55, 0]
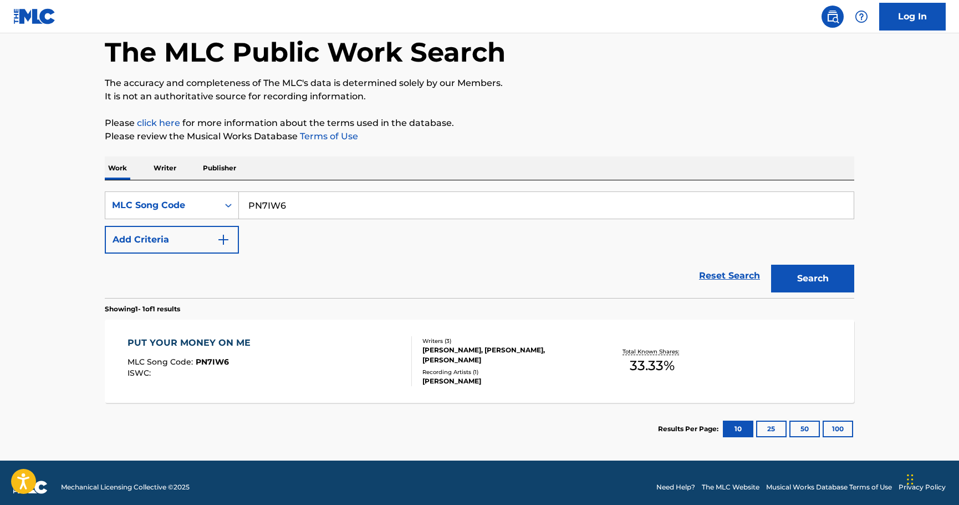
click at [221, 344] on div "PUT YOUR MONEY ON ME" at bounding box center [192, 342] width 129 height 13
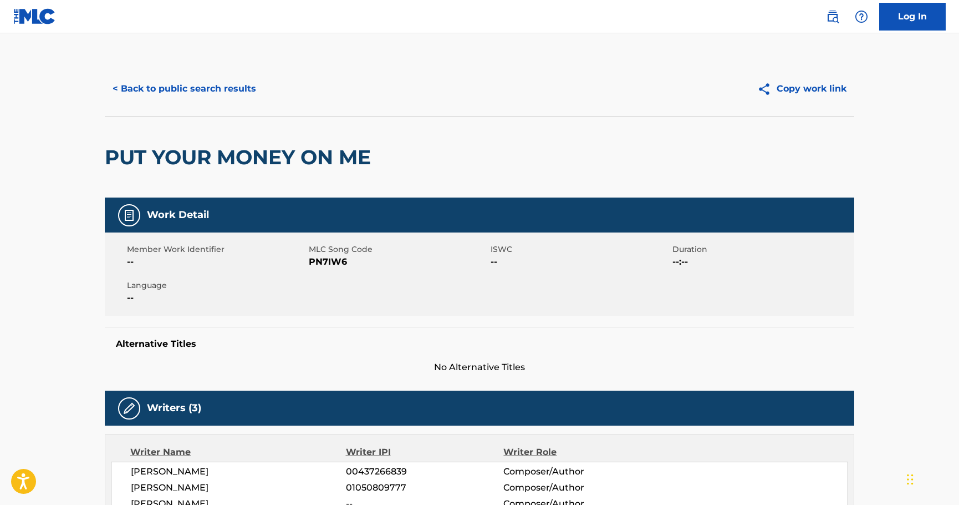
click at [172, 85] on button "< Back to public search results" at bounding box center [184, 89] width 159 height 28
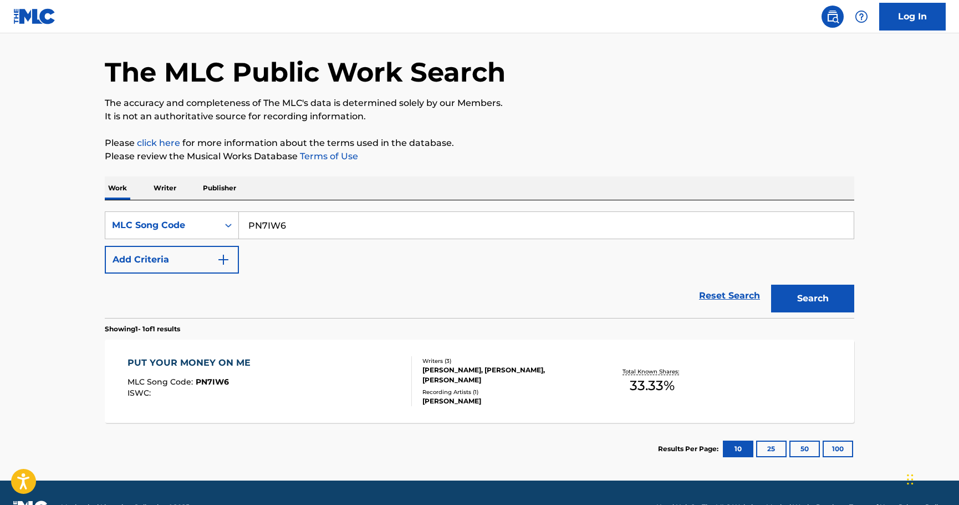
click at [318, 227] on input "PN7IW6" at bounding box center [546, 225] width 615 height 27
click at [771, 285] on button "Search" at bounding box center [812, 299] width 83 height 28
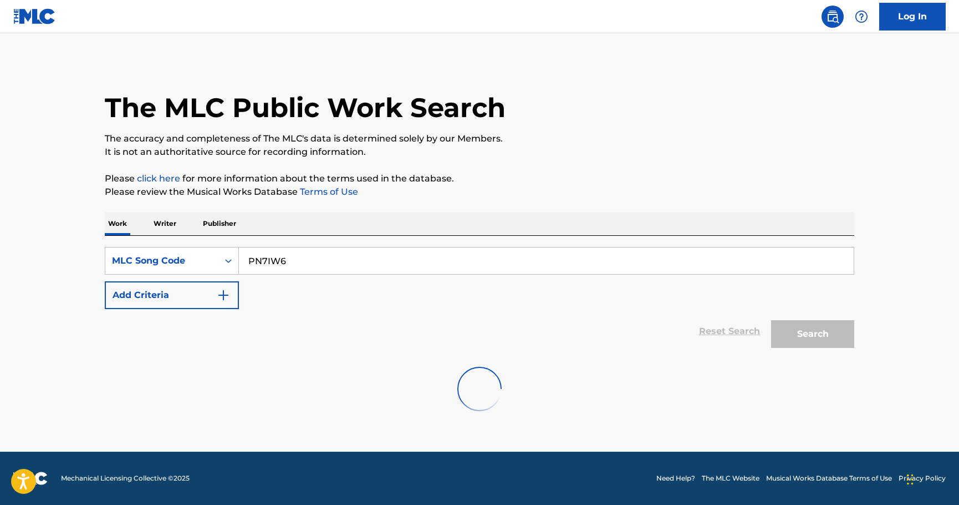
scroll to position [0, 0]
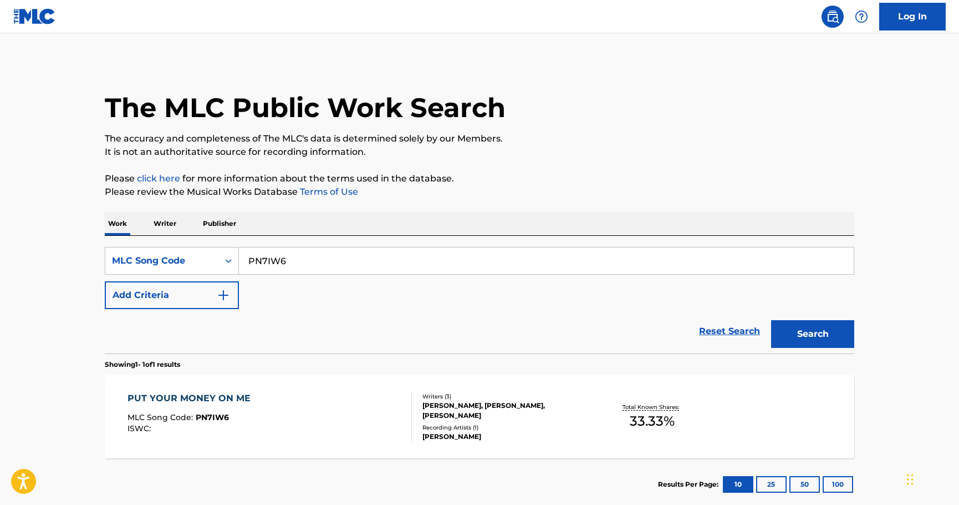
click at [126, 351] on div "Reset Search Search" at bounding box center [480, 331] width 750 height 44
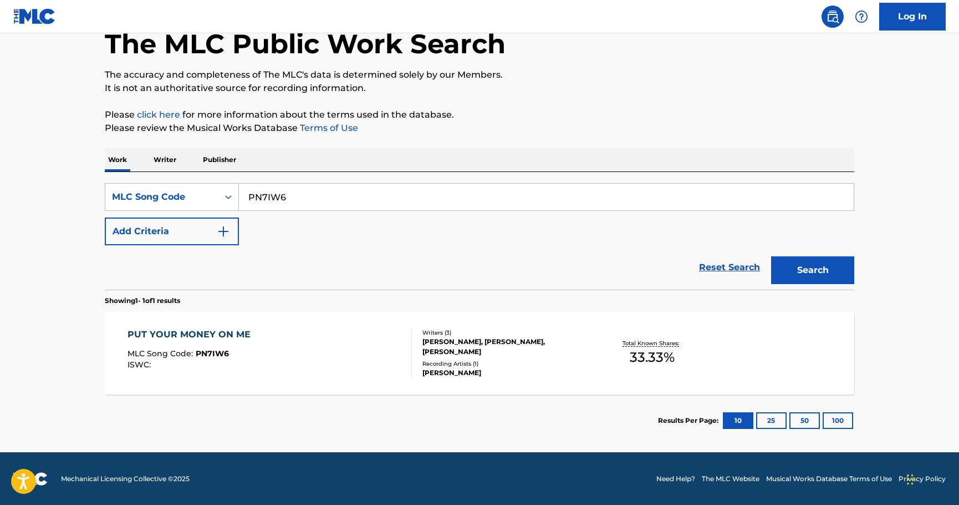
scroll to position [64, 0]
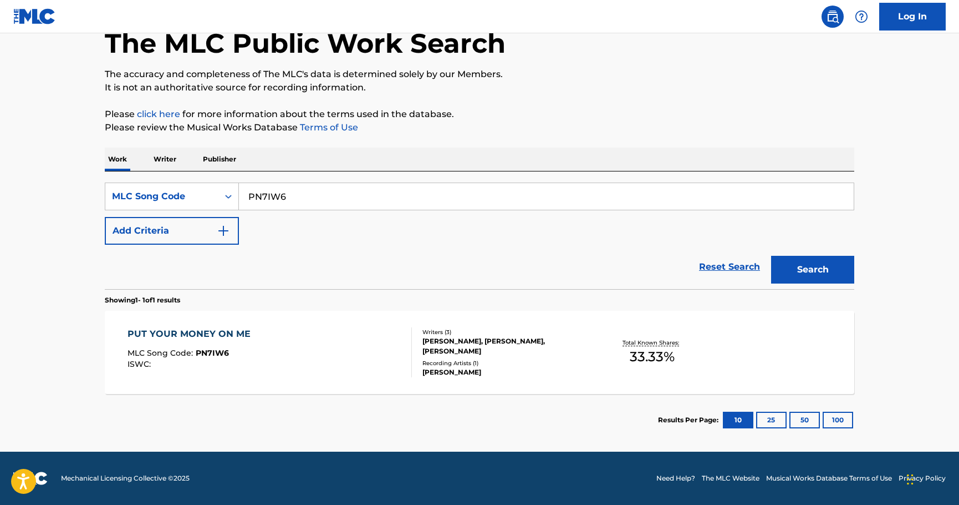
click at [31, 346] on main "The MLC Public Work Search The accuracy and completeness of The MLC's data is d…" at bounding box center [479, 210] width 959 height 483
click at [88, 314] on main "The MLC Public Work Search The accuracy and completeness of The MLC's data is d…" at bounding box center [479, 210] width 959 height 483
click at [84, 313] on main "The MLC Public Work Search The accuracy and completeness of The MLC's data is d…" at bounding box center [479, 210] width 959 height 483
click at [295, 197] on input "PN7IW6" at bounding box center [546, 196] width 615 height 27
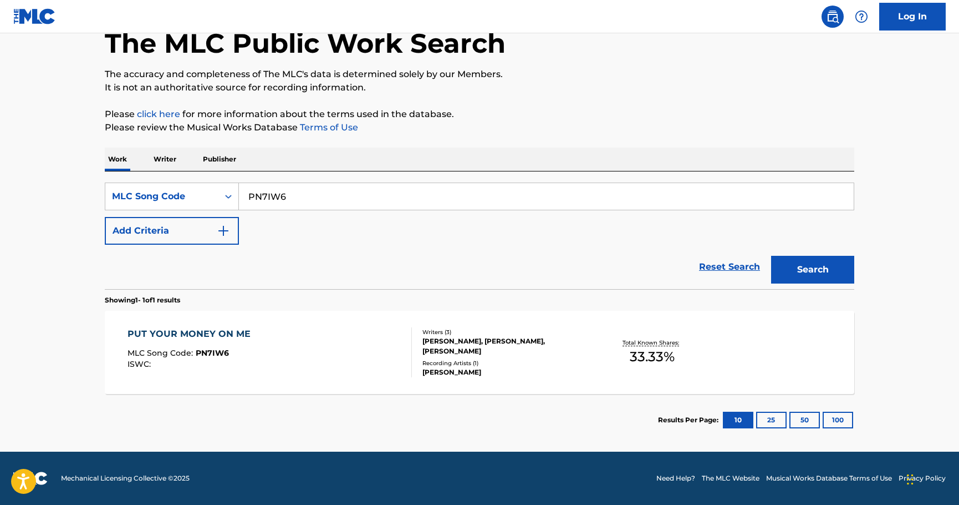
paste input "J69LI"
type input "PJ69LI"
click at [771, 256] on button "Search" at bounding box center [812, 270] width 83 height 28
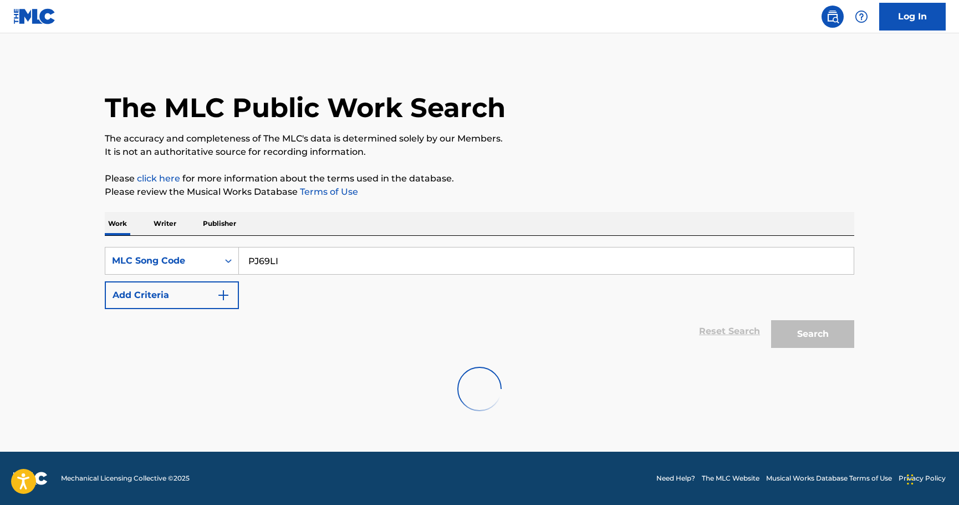
scroll to position [0, 0]
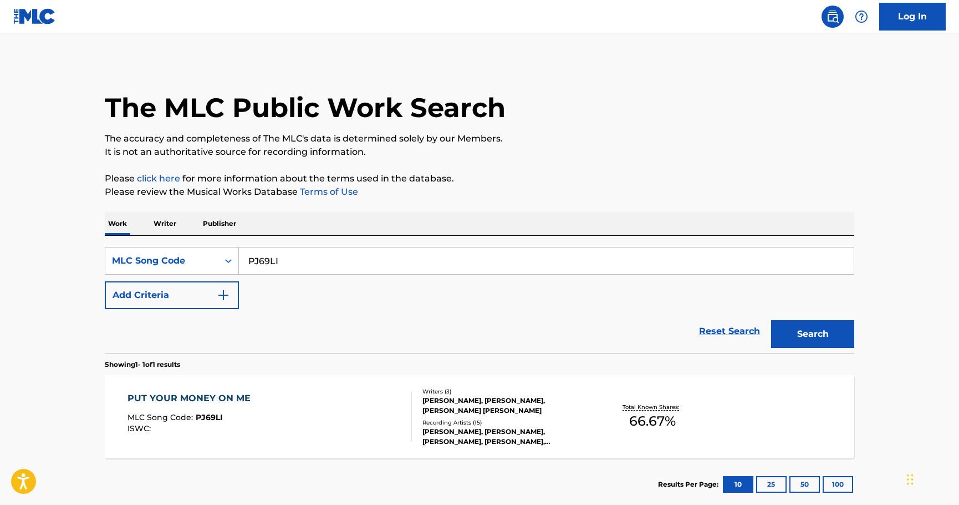
click at [333, 417] on div "PUT YOUR MONEY ON ME MLC Song Code : PJ69LI ISWC :" at bounding box center [270, 417] width 285 height 50
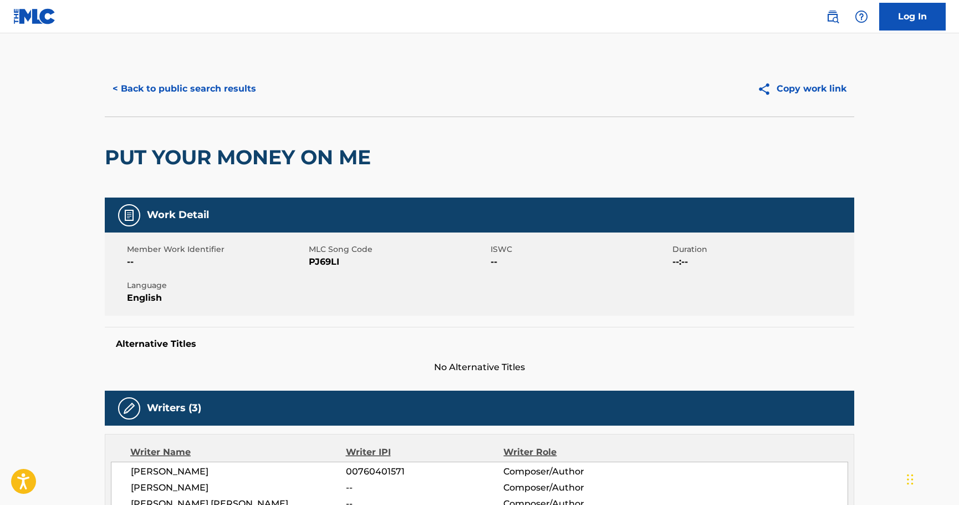
click at [191, 82] on button "< Back to public search results" at bounding box center [184, 89] width 159 height 28
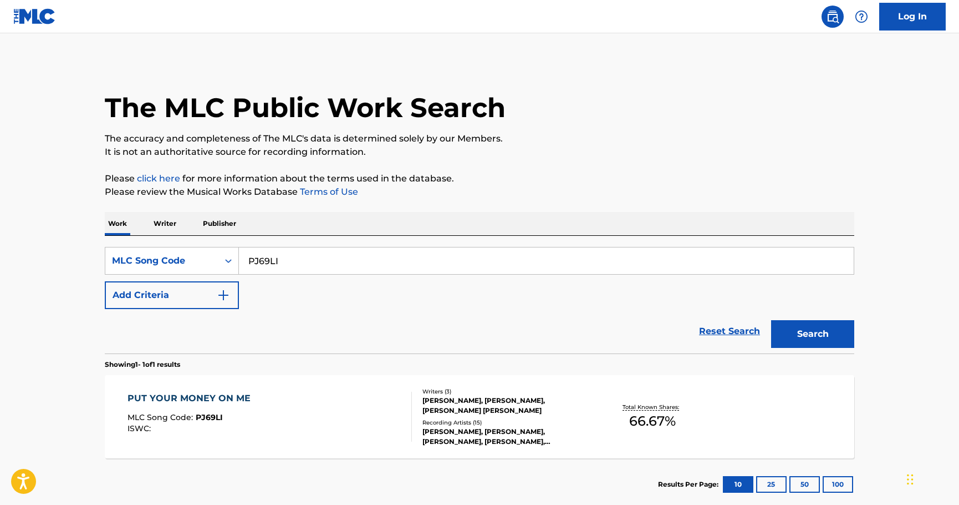
click at [357, 265] on input "PJ69LI" at bounding box center [546, 260] width 615 height 27
paste input "N7IW6"
type input "PN7IW6"
click at [771, 320] on button "Search" at bounding box center [812, 334] width 83 height 28
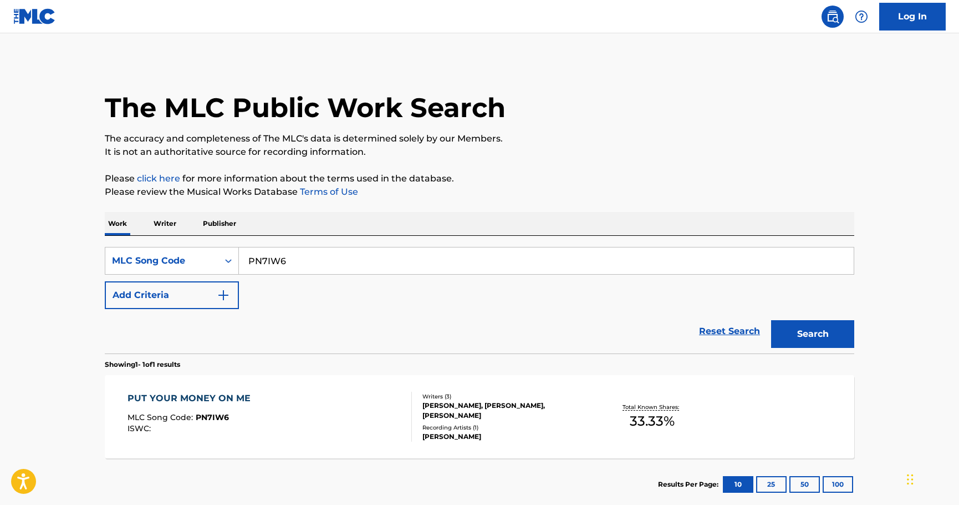
click at [344, 405] on div "PUT YOUR MONEY ON ME MLC Song Code : PN7IW6 ISWC :" at bounding box center [270, 417] width 285 height 50
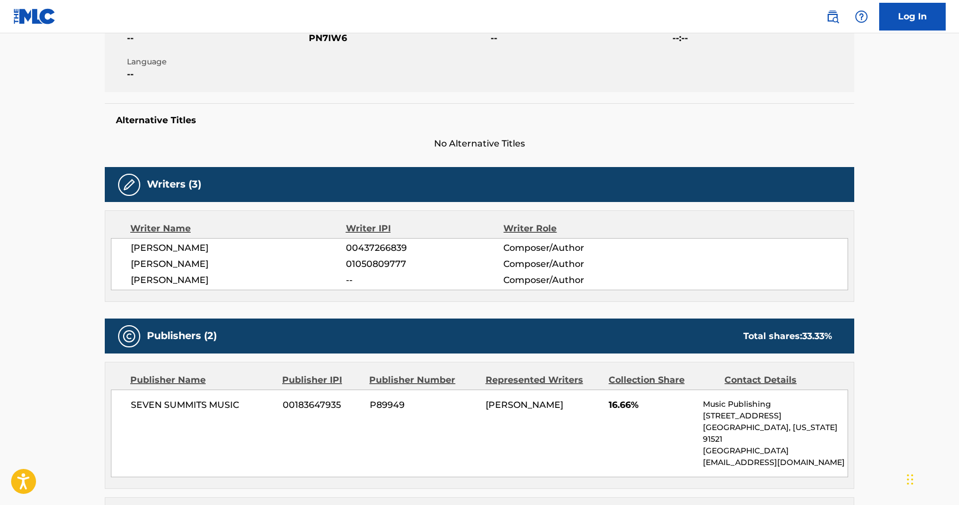
scroll to position [22, 0]
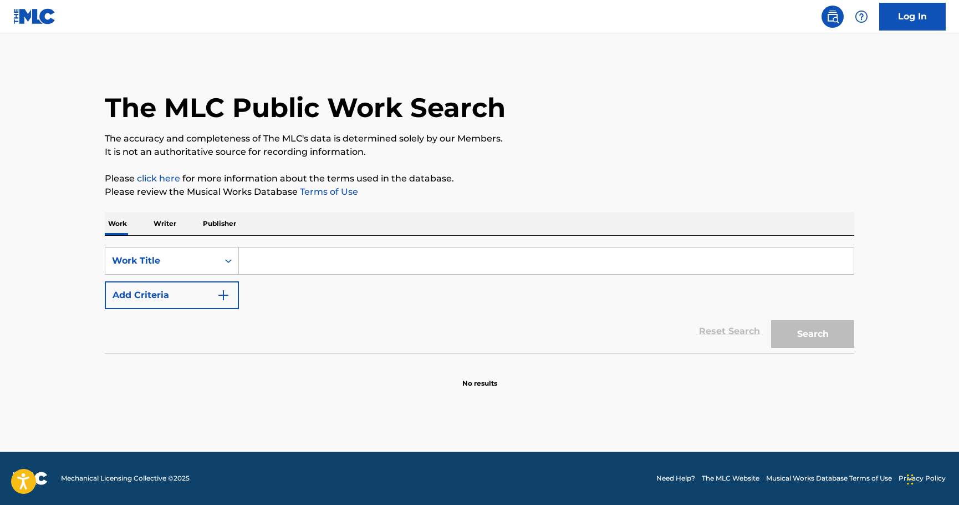
click at [923, 11] on link "Log In" at bounding box center [913, 17] width 67 height 28
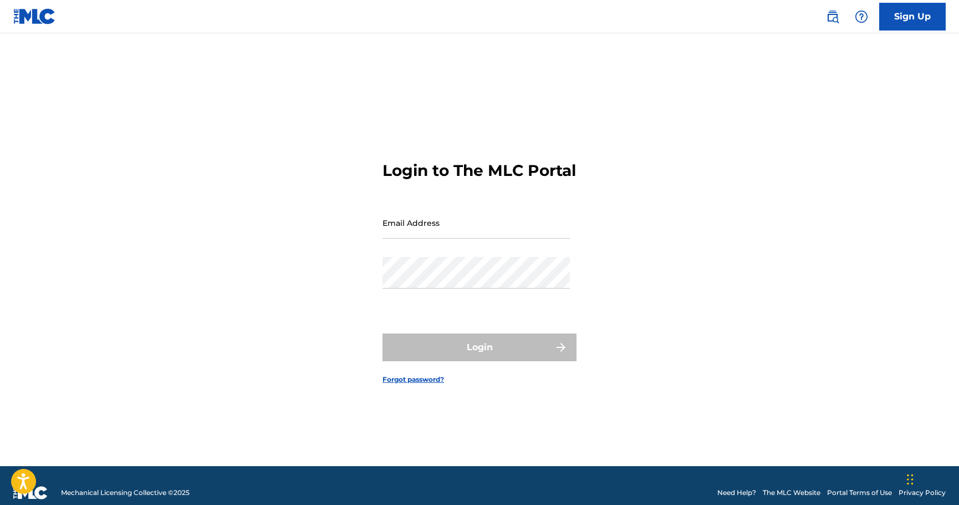
type input "mark.corsi@disney.com"
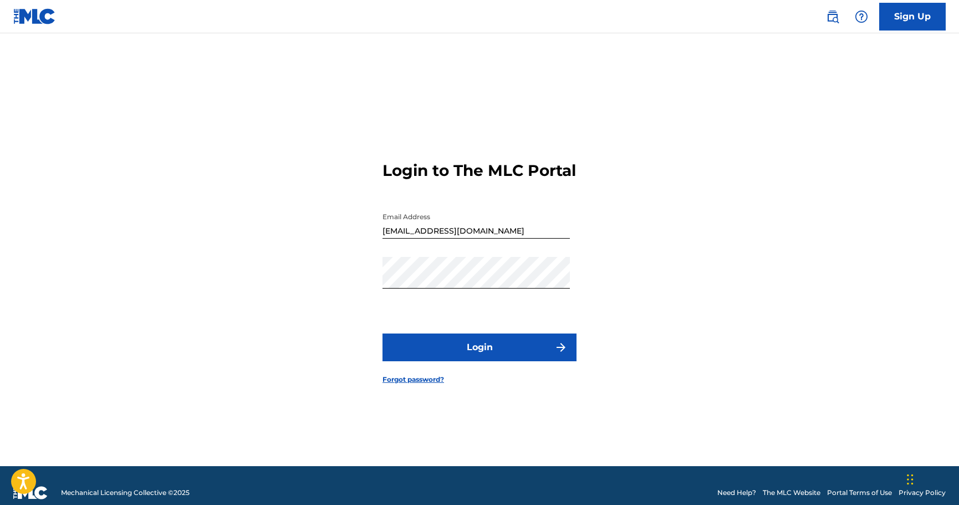
click at [438, 347] on button "Login" at bounding box center [480, 347] width 194 height 28
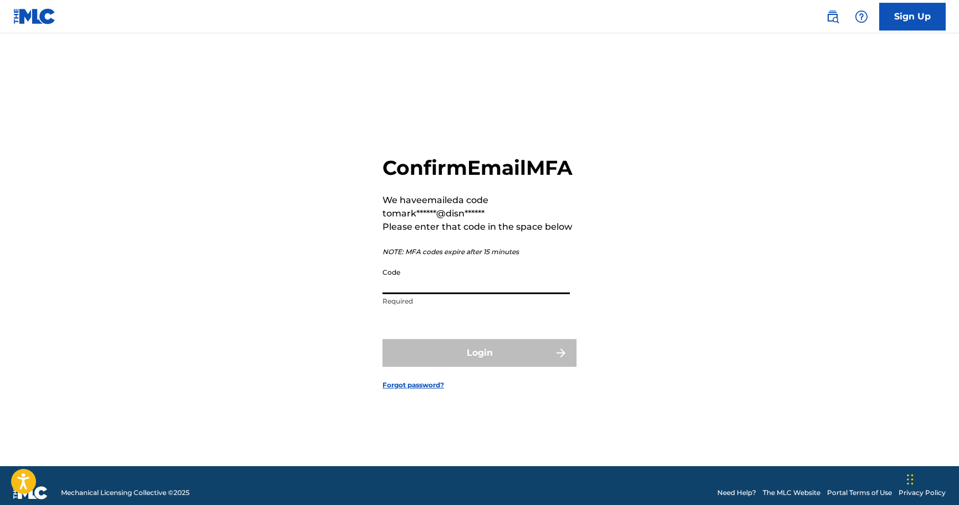
click at [397, 294] on input "Code" at bounding box center [476, 278] width 187 height 32
paste input "298380"
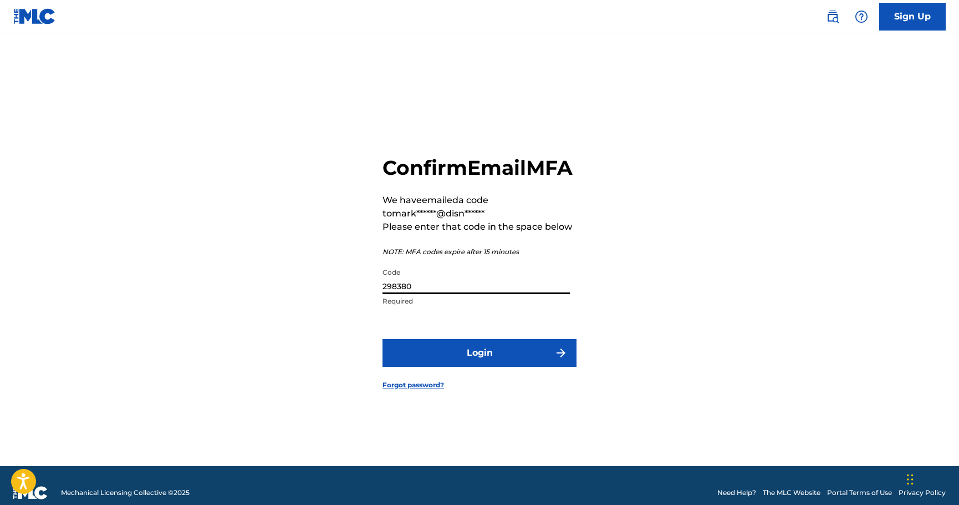
type input "298380"
click at [463, 363] on button "Login" at bounding box center [480, 353] width 194 height 28
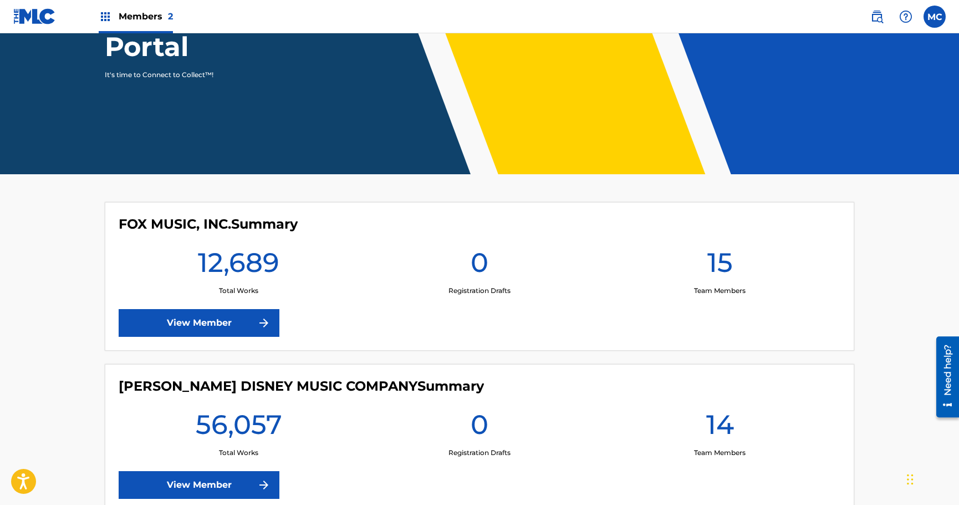
scroll to position [225, 0]
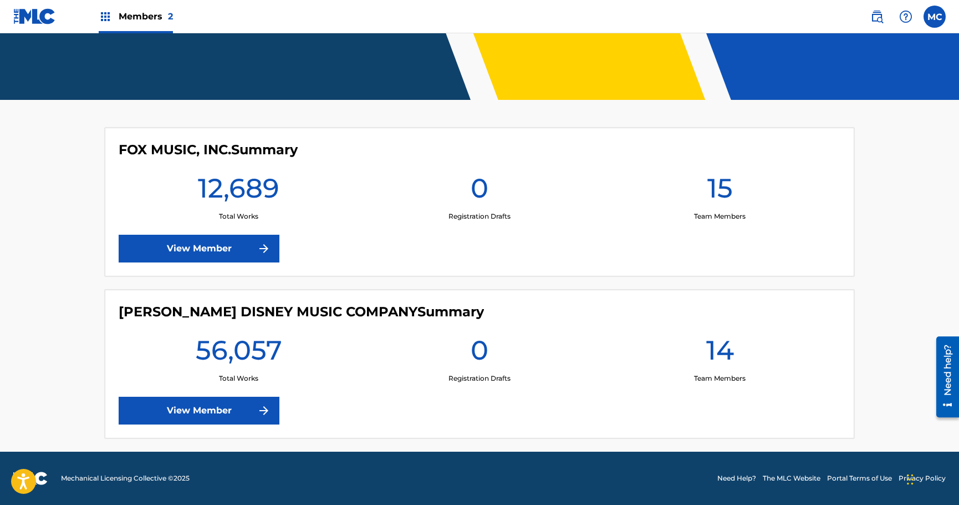
click at [176, 255] on link "View Member" at bounding box center [199, 249] width 161 height 28
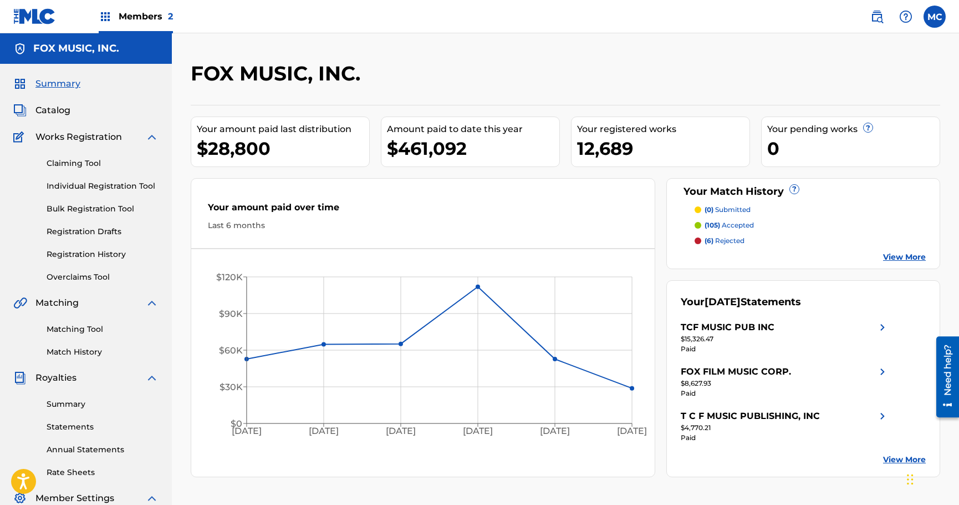
click at [192, 463] on div "Your amount paid over time Last 6 months Mar '25 Apr '25 May '25 Jun '25 Jul '2…" at bounding box center [423, 327] width 465 height 299
click at [70, 280] on link "Overclaims Tool" at bounding box center [103, 277] width 112 height 12
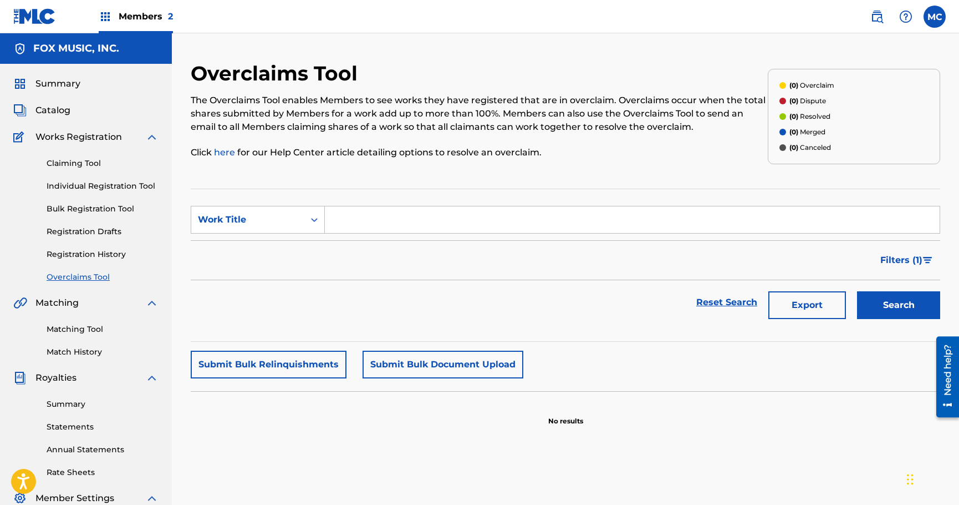
click at [94, 258] on link "Registration History" at bounding box center [103, 254] width 112 height 12
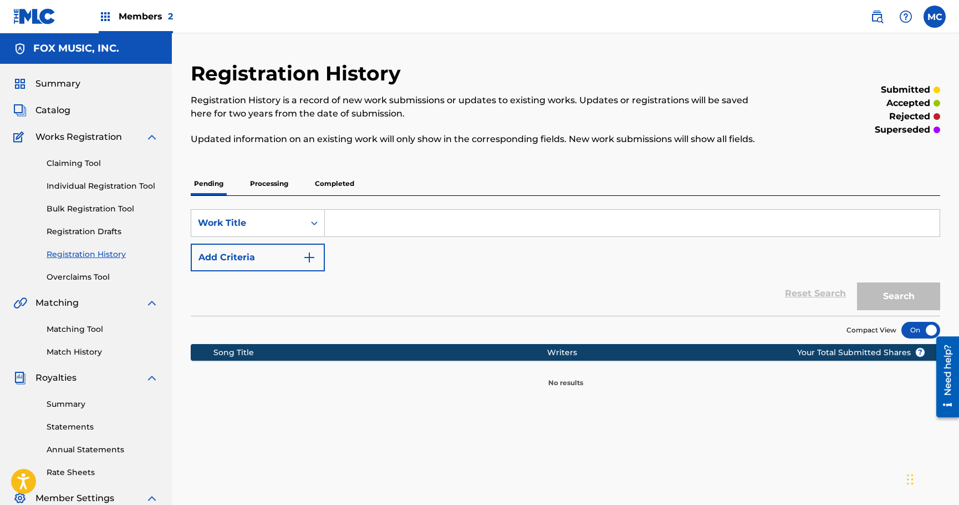
click at [86, 230] on link "Registration Drafts" at bounding box center [103, 232] width 112 height 12
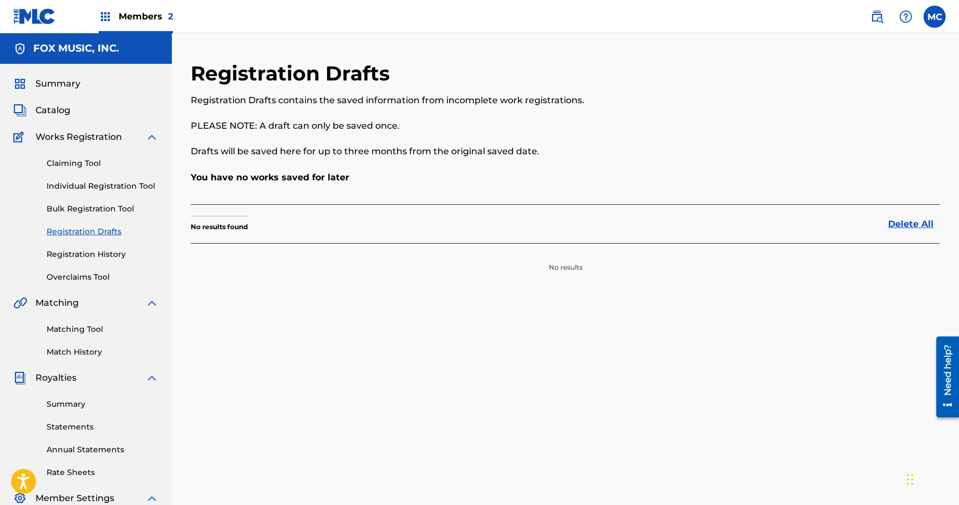
click at [83, 209] on link "Bulk Registration Tool" at bounding box center [103, 209] width 112 height 12
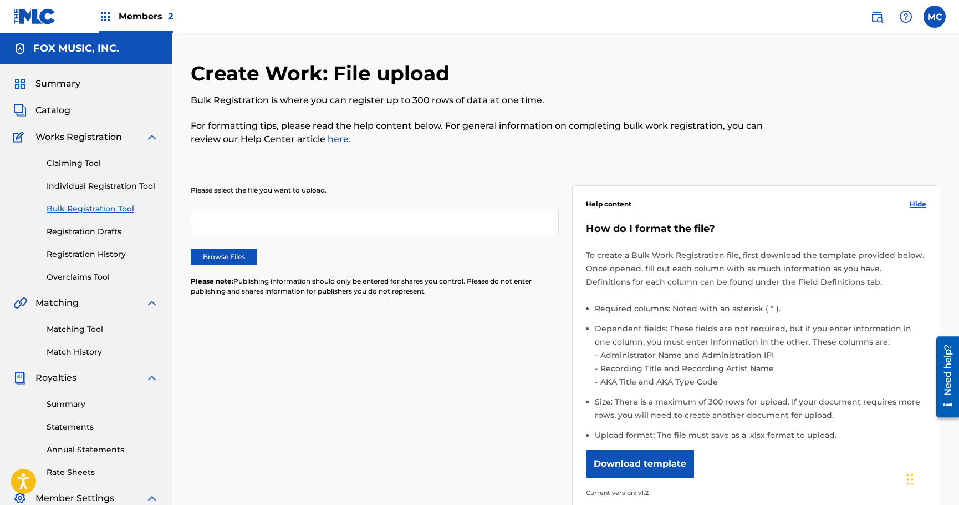
click at [75, 186] on link "Individual Registration Tool" at bounding box center [103, 186] width 112 height 12
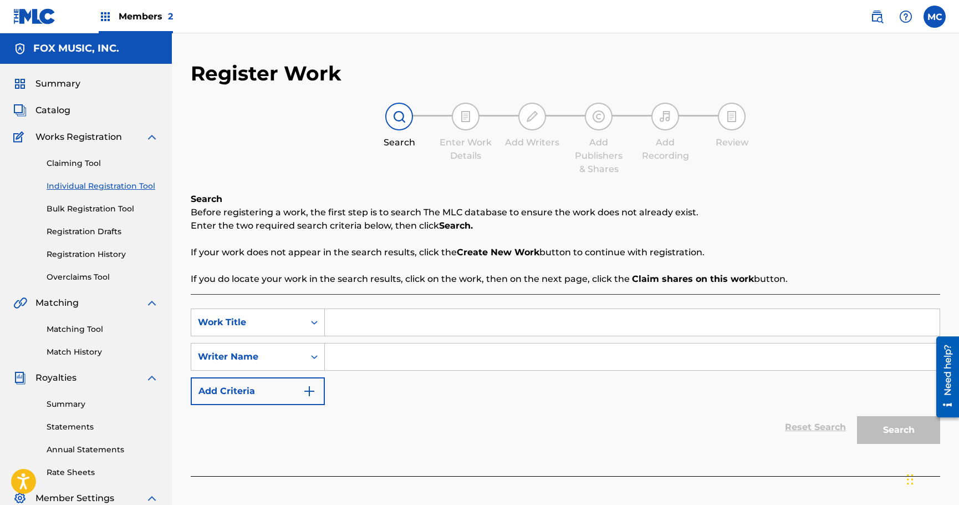
click at [446, 318] on input "Search Form" at bounding box center [632, 322] width 615 height 27
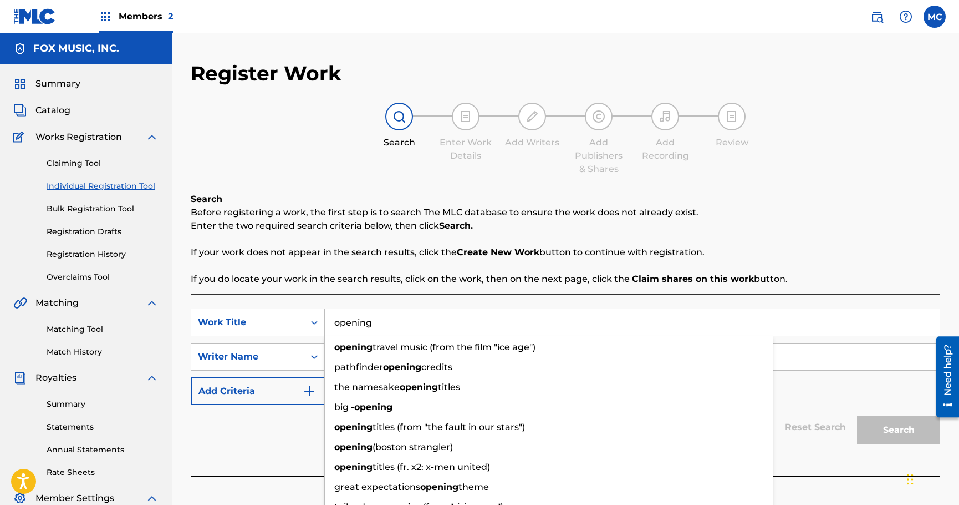
type input "opening"
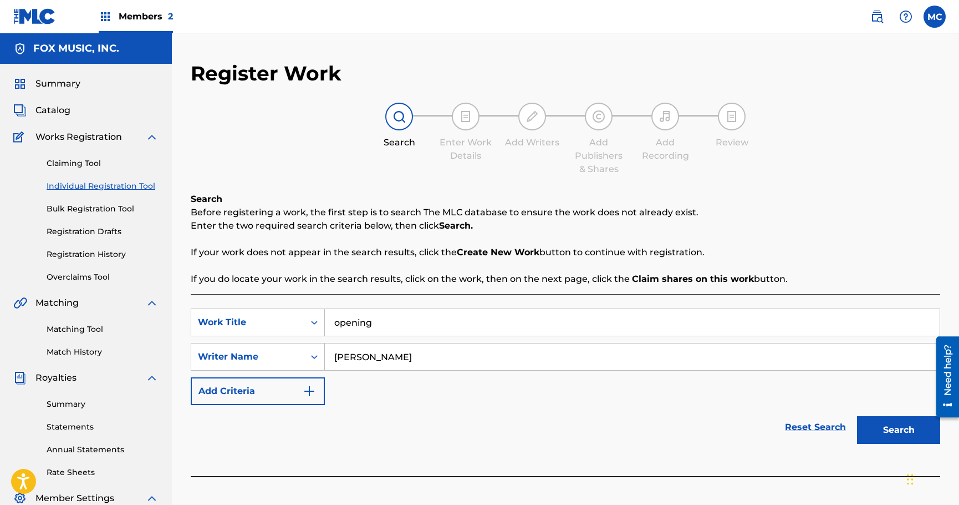
type input "russo"
click at [857, 416] on button "Search" at bounding box center [898, 430] width 83 height 28
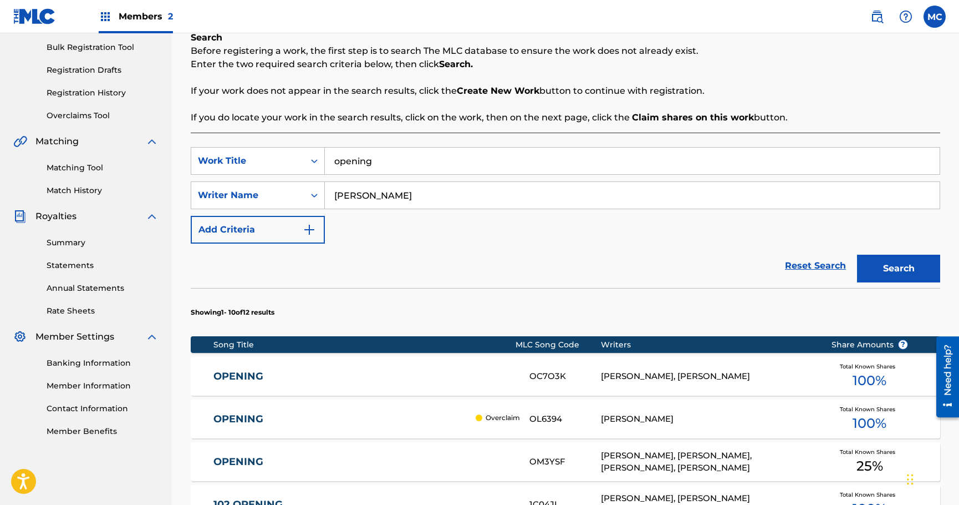
scroll to position [166, 0]
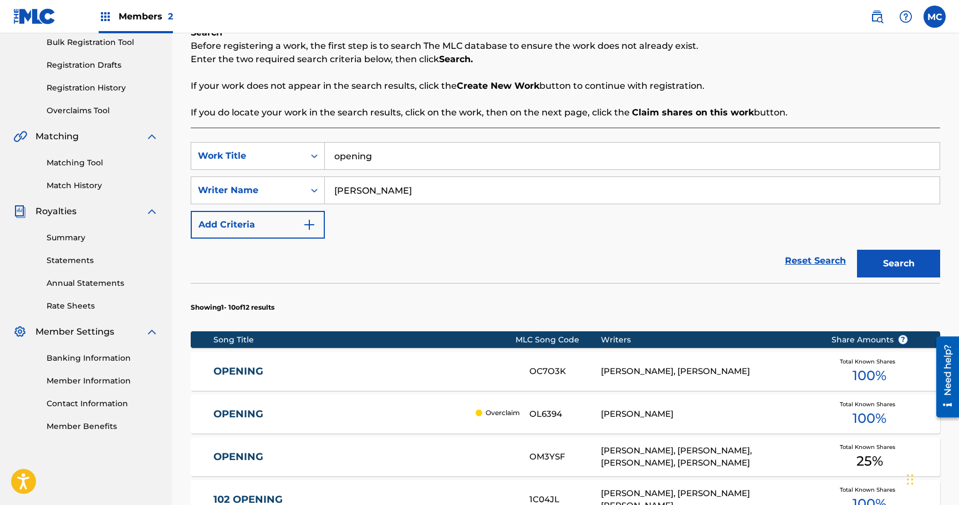
click at [452, 407] on div "OPENING Overclaim OL6394 JEFFREY RUSSO Total Known Shares 100 %" at bounding box center [566, 413] width 750 height 39
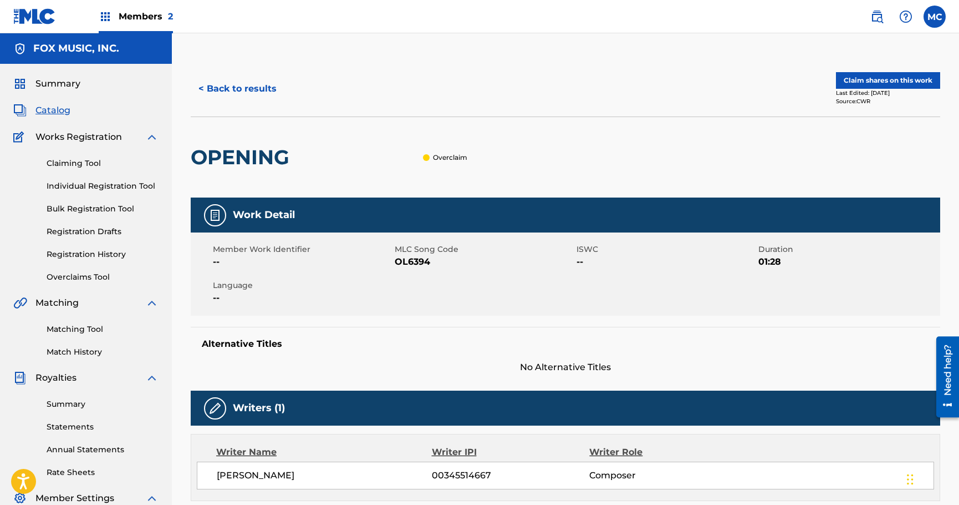
click at [218, 88] on button "< Back to results" at bounding box center [238, 89] width 94 height 28
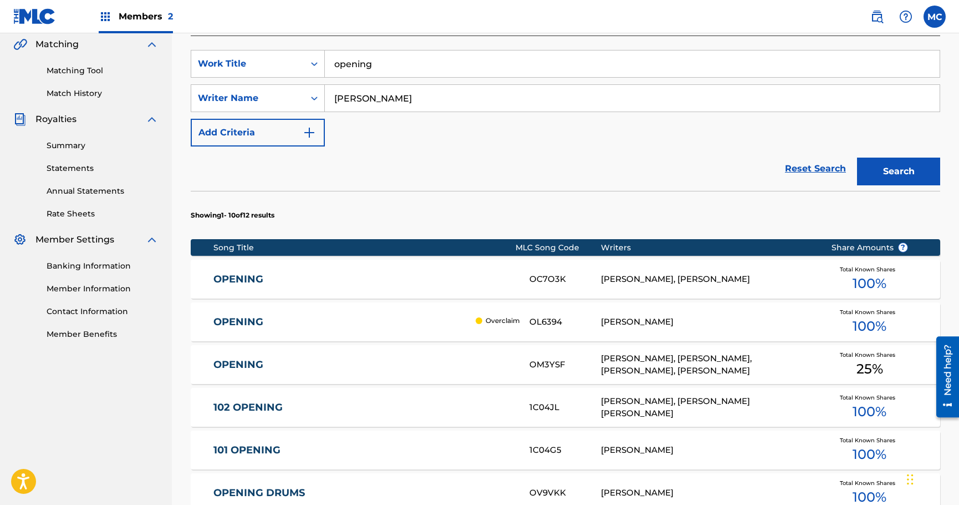
scroll to position [271, 0]
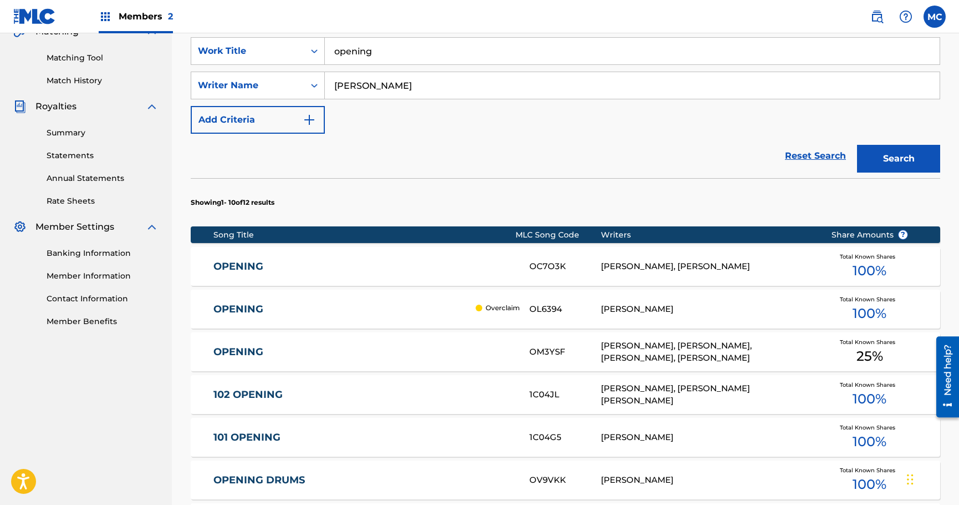
drag, startPoint x: 148, startPoint y: 483, endPoint x: 159, endPoint y: 487, distance: 12.3
click at [148, 483] on nav "FOX MUSIC, INC. Summary Catalog Works Registration Claiming Tool Individual Reg…" at bounding box center [86, 286] width 172 height 1049
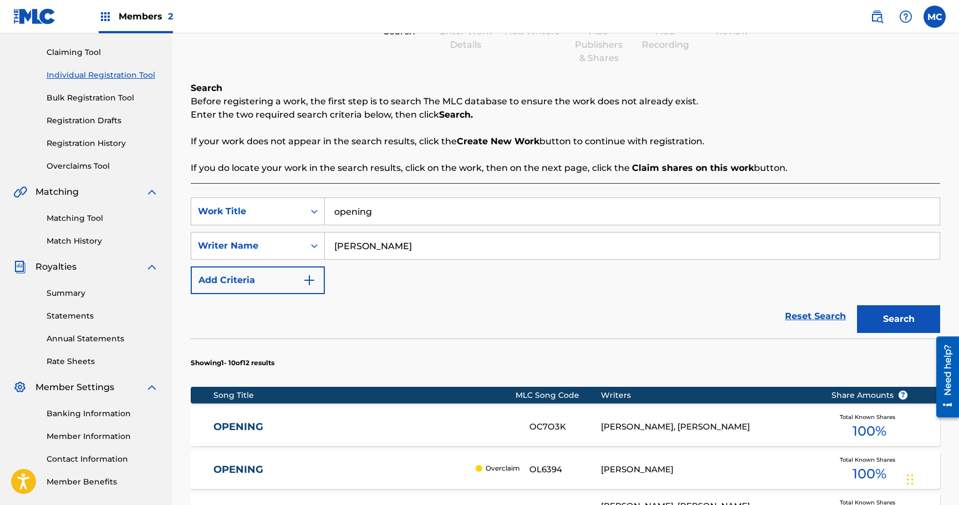
scroll to position [277, 0]
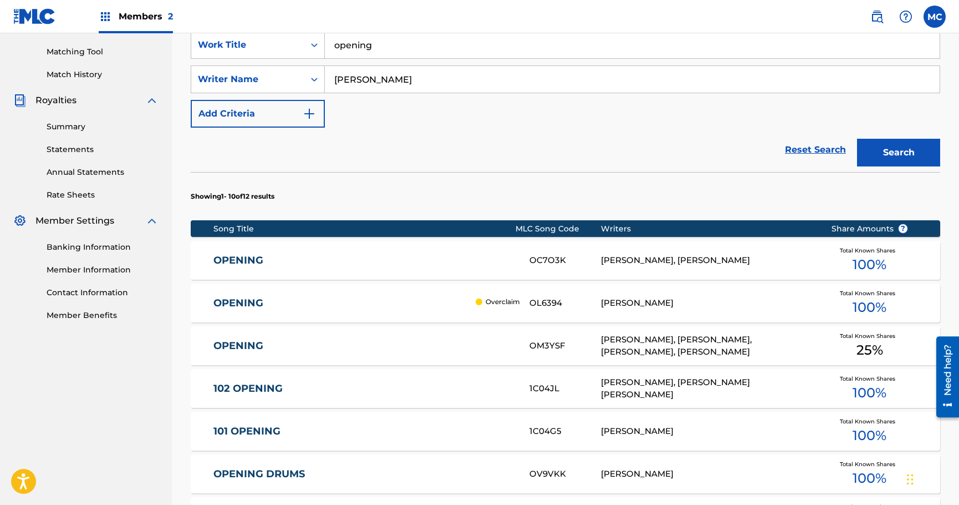
click at [306, 306] on link "OPENING" at bounding box center [342, 303] width 257 height 13
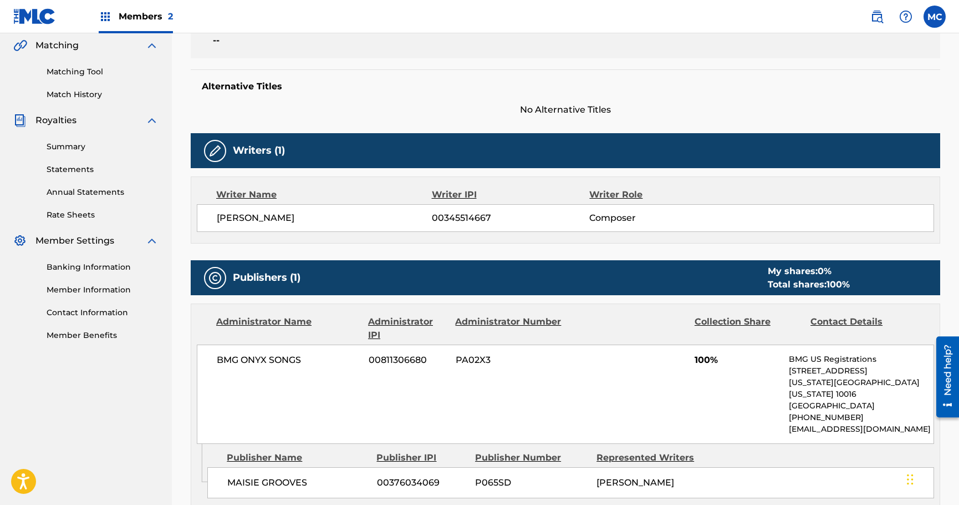
scroll to position [277, 0]
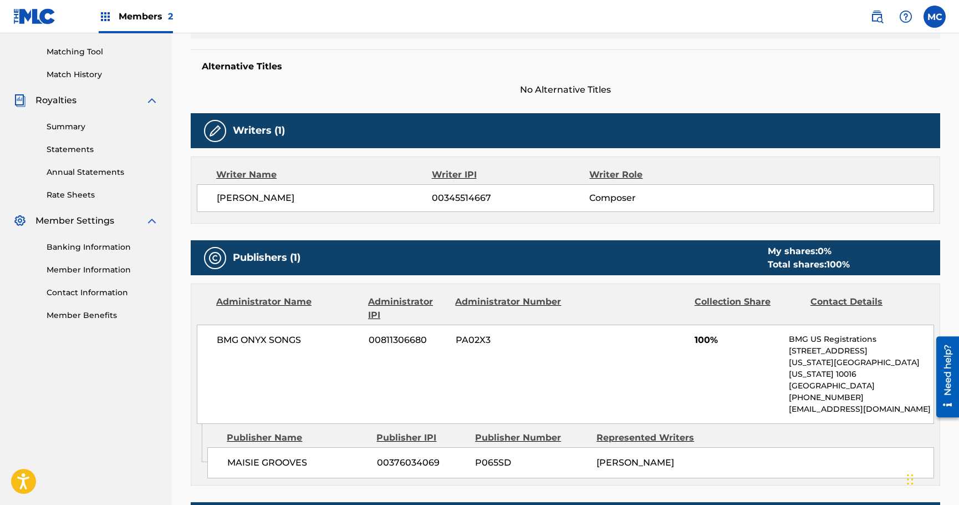
click at [55, 385] on nav "FOX MUSIC, INC. Summary Catalog Works Registration Claiming Tool Individual Reg…" at bounding box center [86, 186] width 172 height 861
click at [931, 16] on label at bounding box center [935, 17] width 22 height 22
click at [935, 17] on input "MC Mark Corsi mark.corsi@disney.com Notification Preferences Profile Log out" at bounding box center [935, 17] width 0 height 0
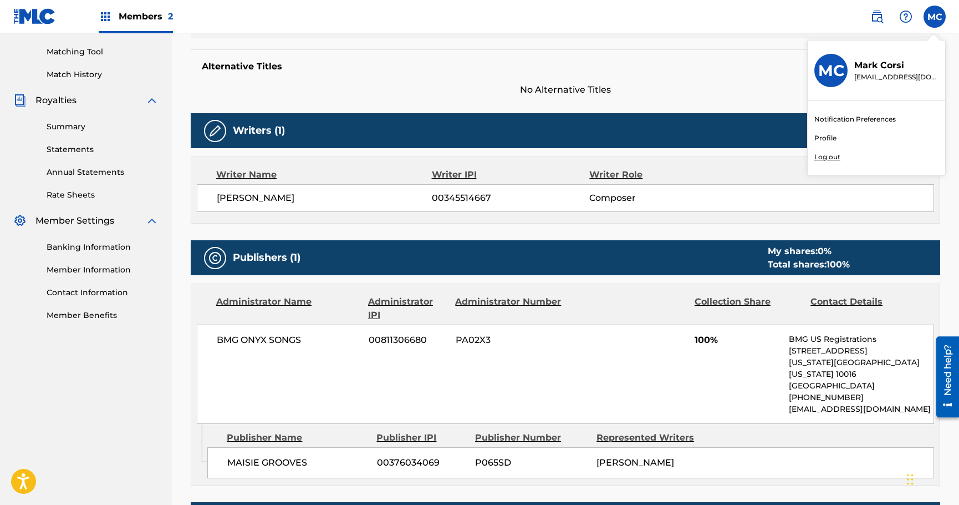
click at [820, 160] on p "Log out" at bounding box center [828, 157] width 26 height 10
click at [935, 17] on input "MC Mark Corsi mark.corsi@disney.com Notification Preferences Profile Log out" at bounding box center [935, 17] width 0 height 0
